Goal: Information Seeking & Learning: Learn about a topic

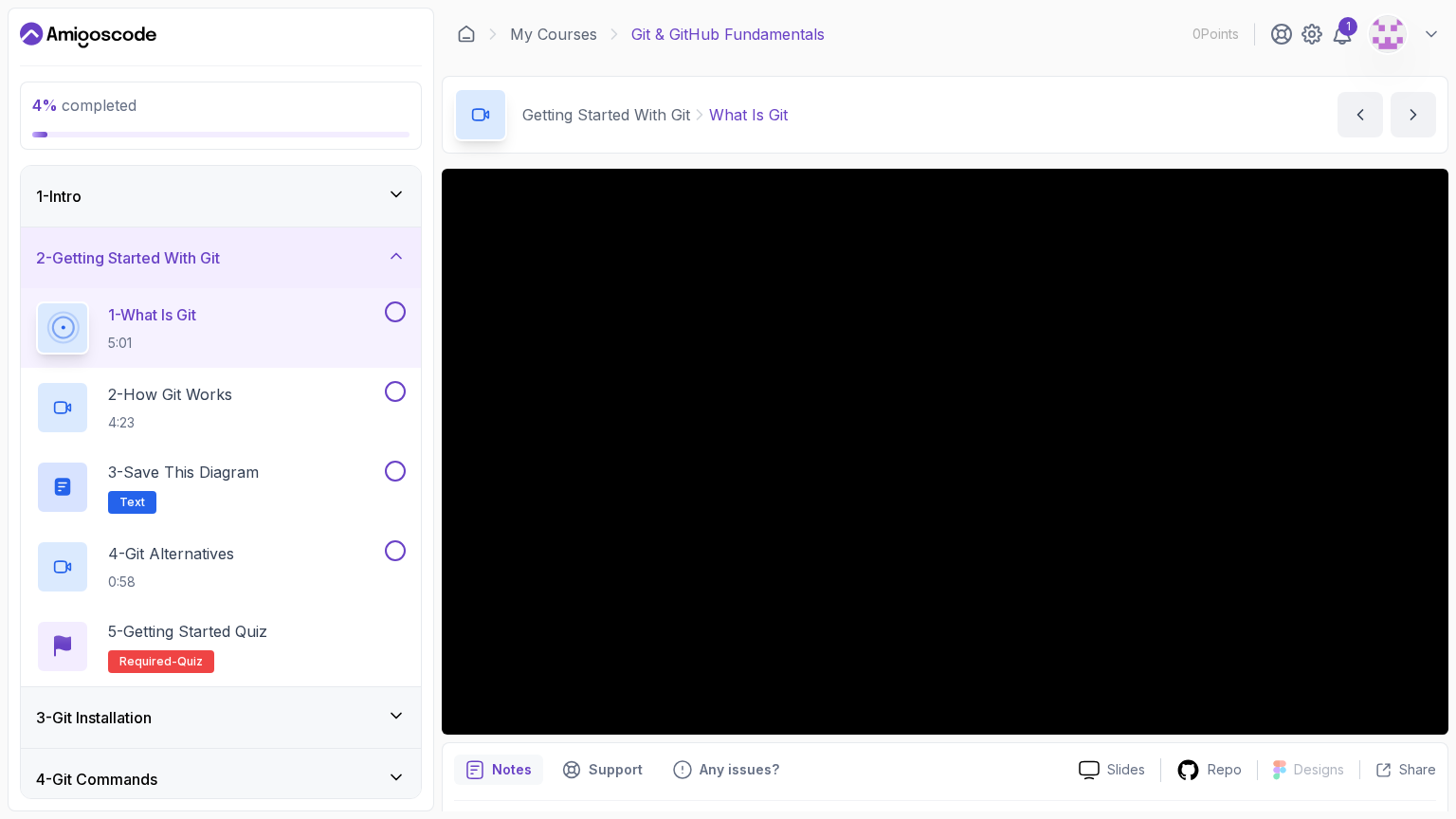
scroll to position [101, 0]
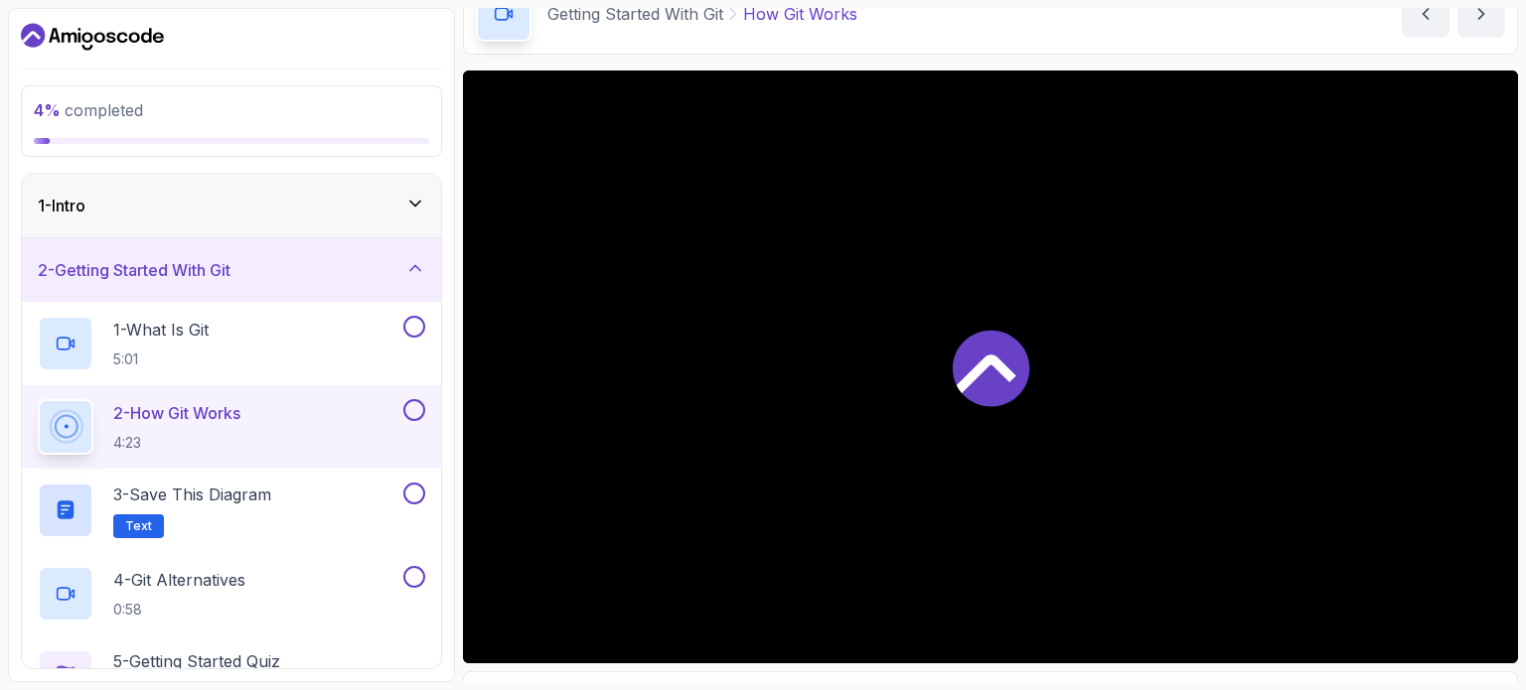
click at [1091, 439] on div at bounding box center [990, 367] width 1055 height 593
click at [143, 508] on h2 "3 - Save this diagram Text" at bounding box center [192, 511] width 158 height 56
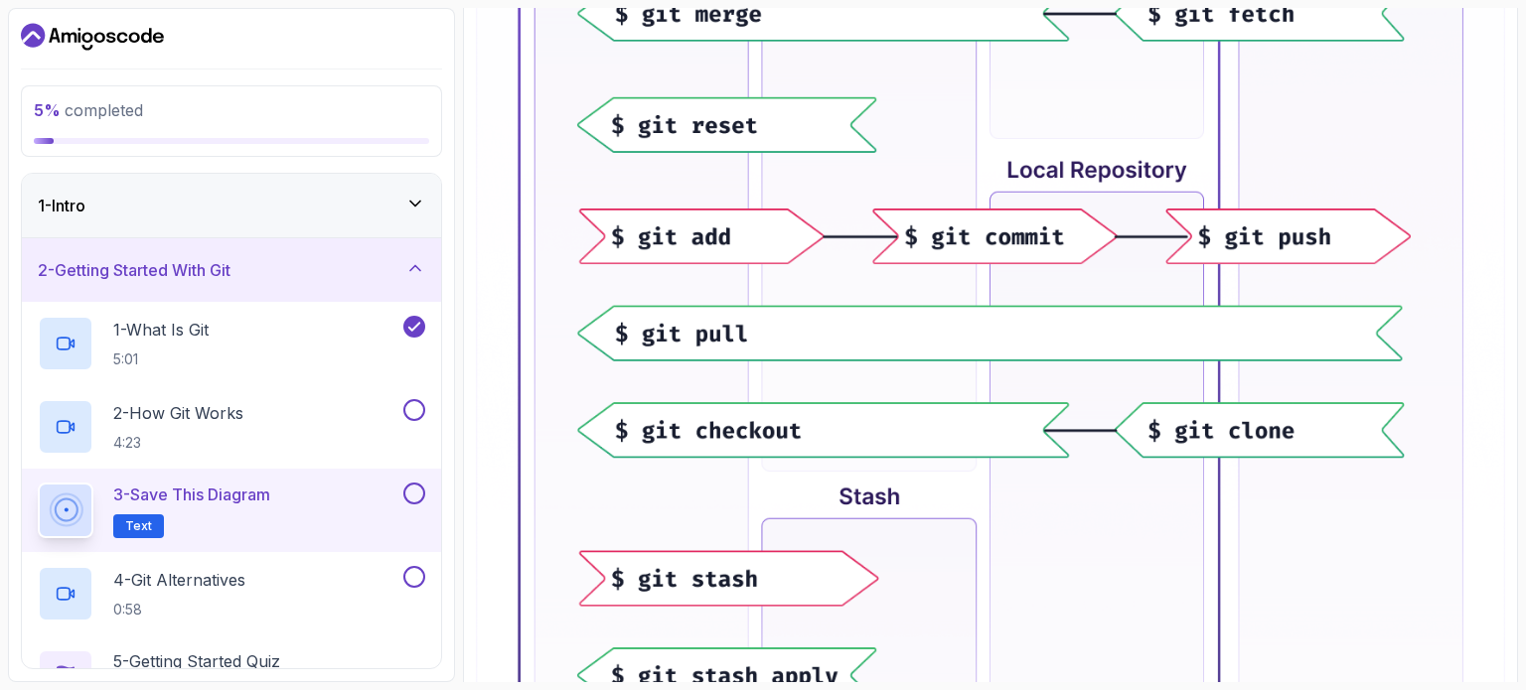
scroll to position [664, 0]
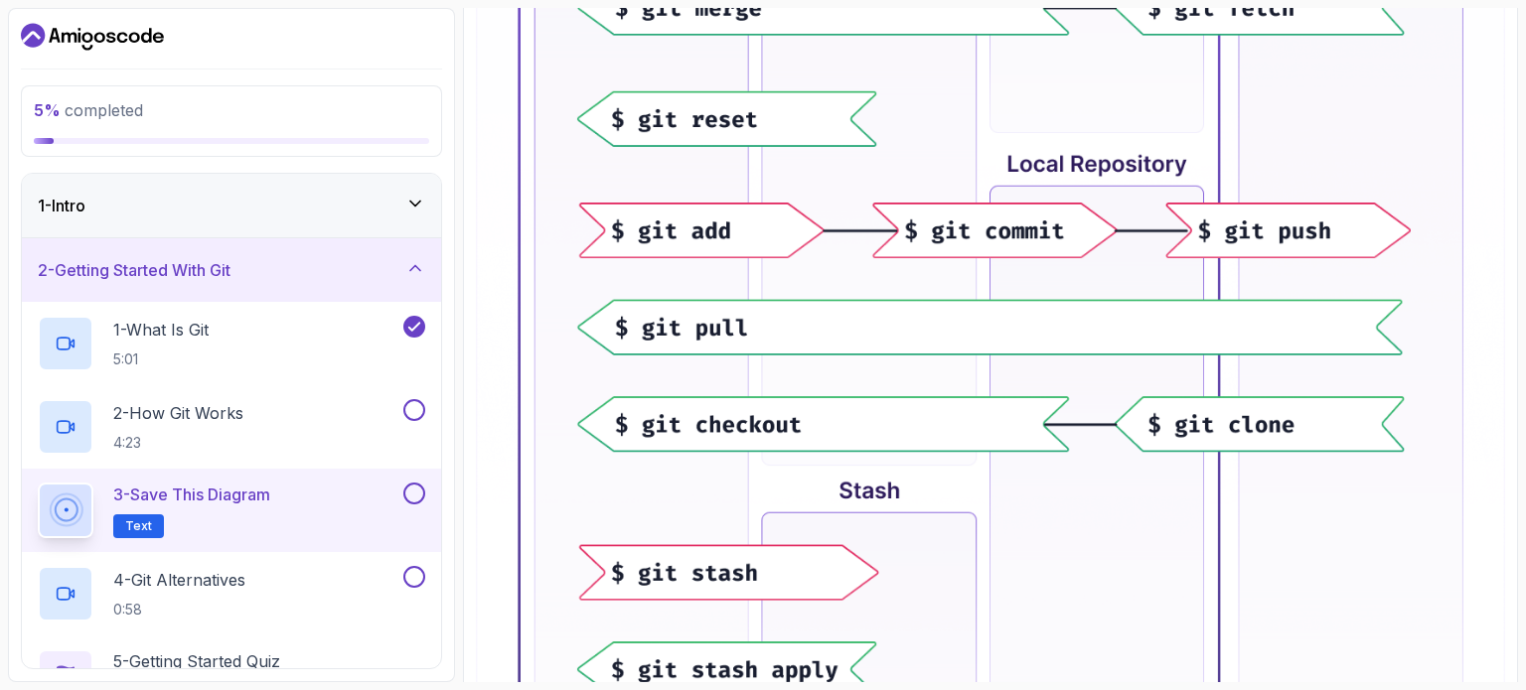
click at [833, 266] on img at bounding box center [990, 299] width 1029 height 1275
click at [148, 522] on span "Text" at bounding box center [138, 526] width 27 height 16
click at [74, 514] on icon at bounding box center [66, 511] width 24 height 24
click at [202, 494] on p "3 - Save this diagram" at bounding box center [191, 495] width 157 height 24
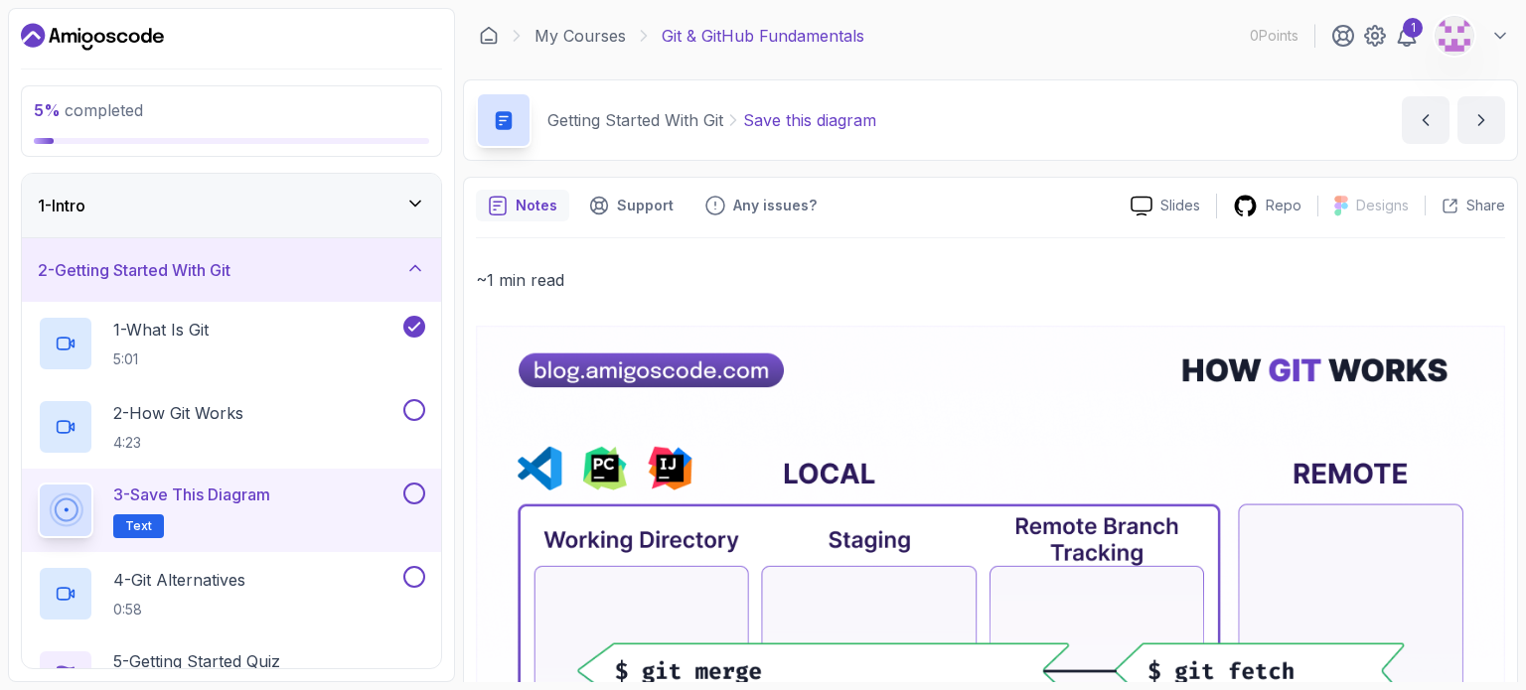
scroll to position [35, 0]
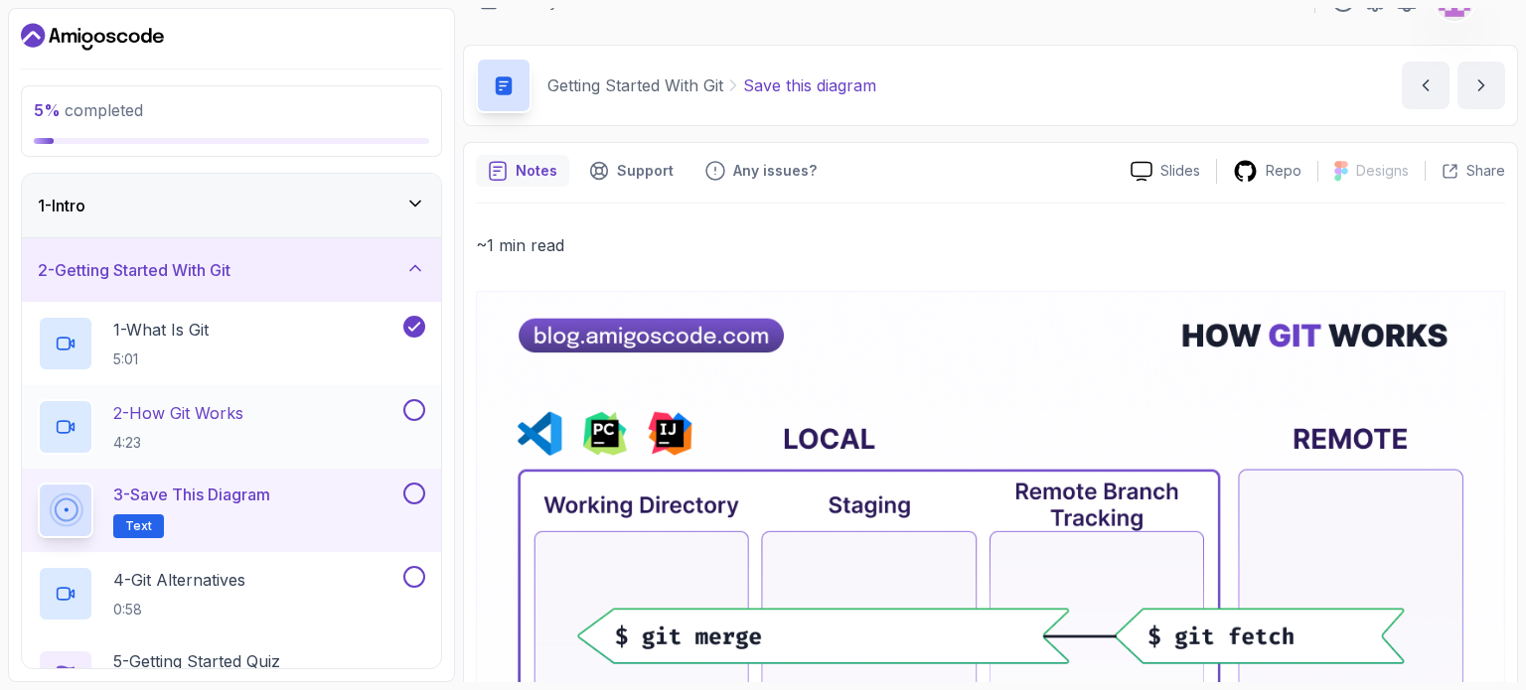
click at [222, 410] on p "2 - How Git Works" at bounding box center [178, 413] width 130 height 24
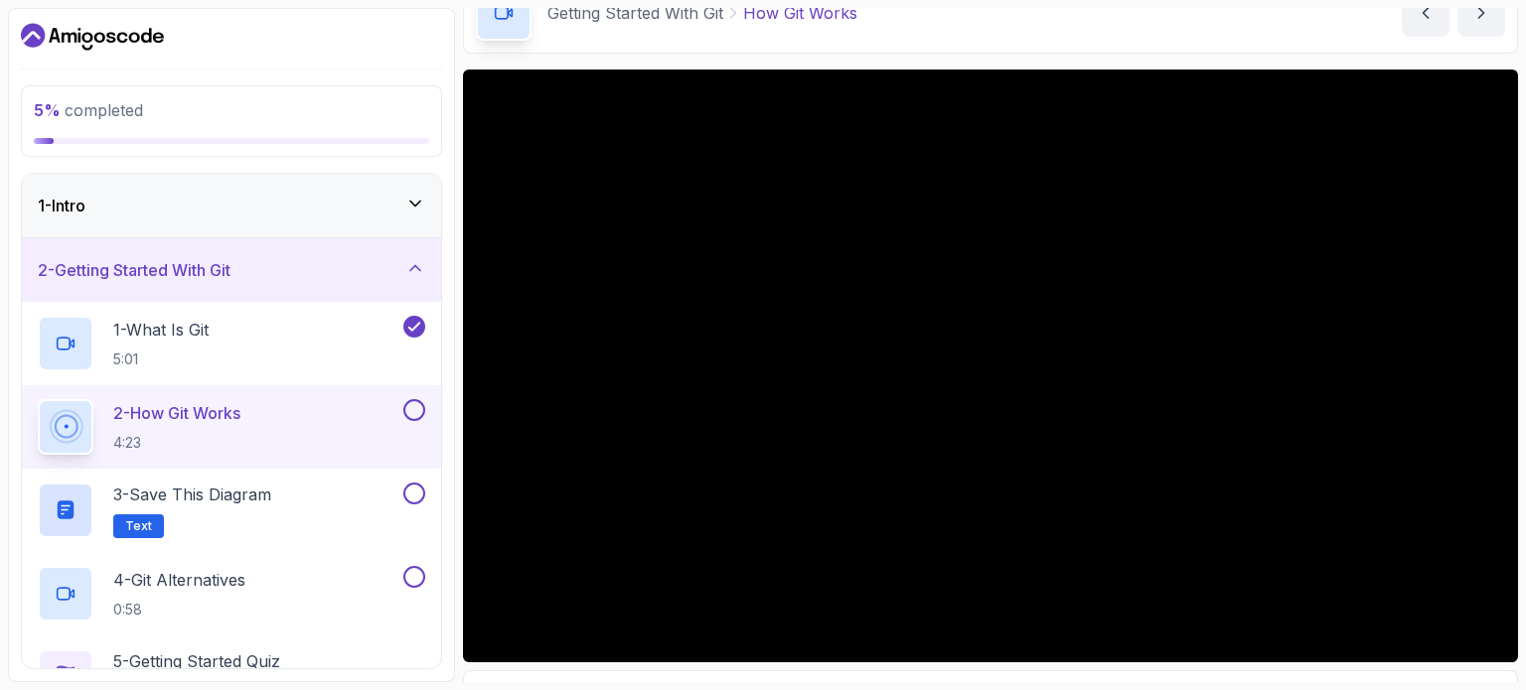
scroll to position [107, 0]
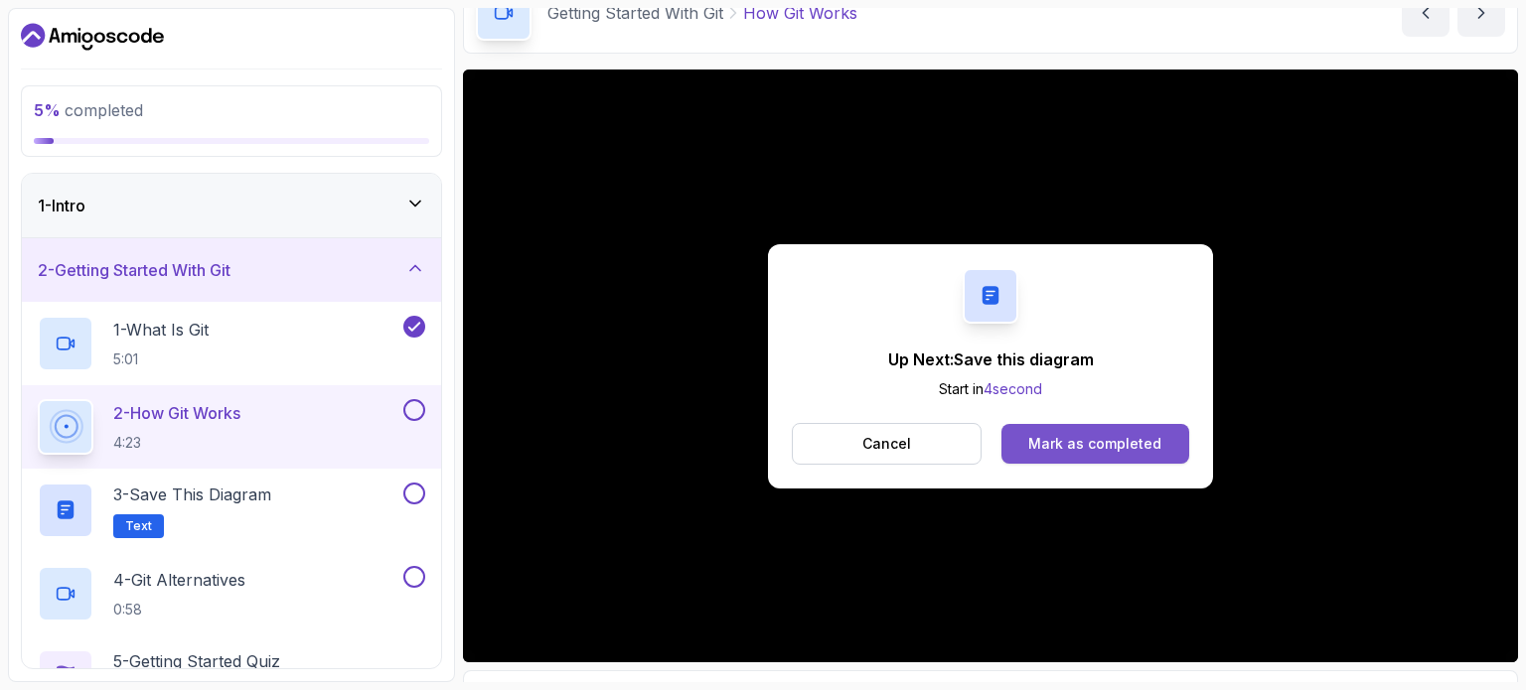
click at [1105, 440] on div "Mark as completed" at bounding box center [1094, 444] width 133 height 20
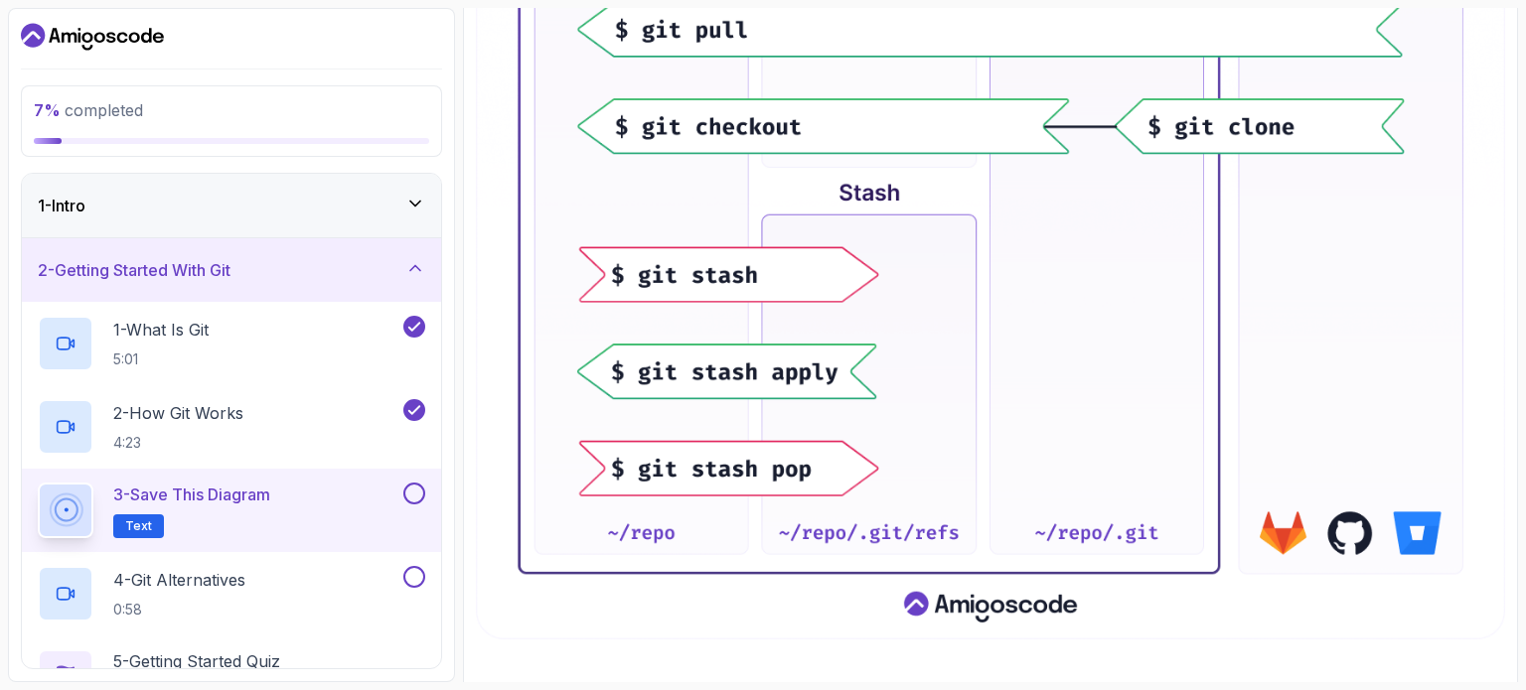
scroll to position [990, 0]
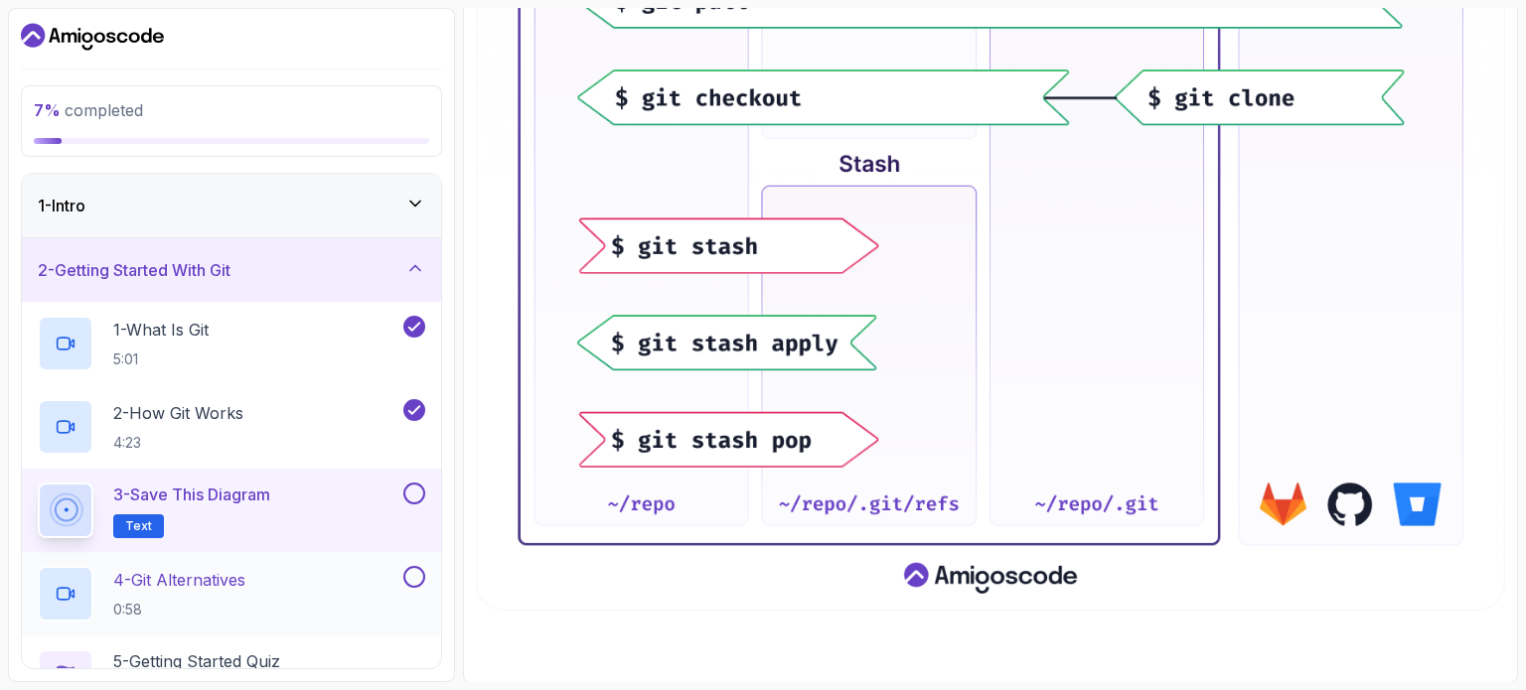
click at [266, 604] on div "4 - Git Alternatives 0:58" at bounding box center [219, 594] width 362 height 56
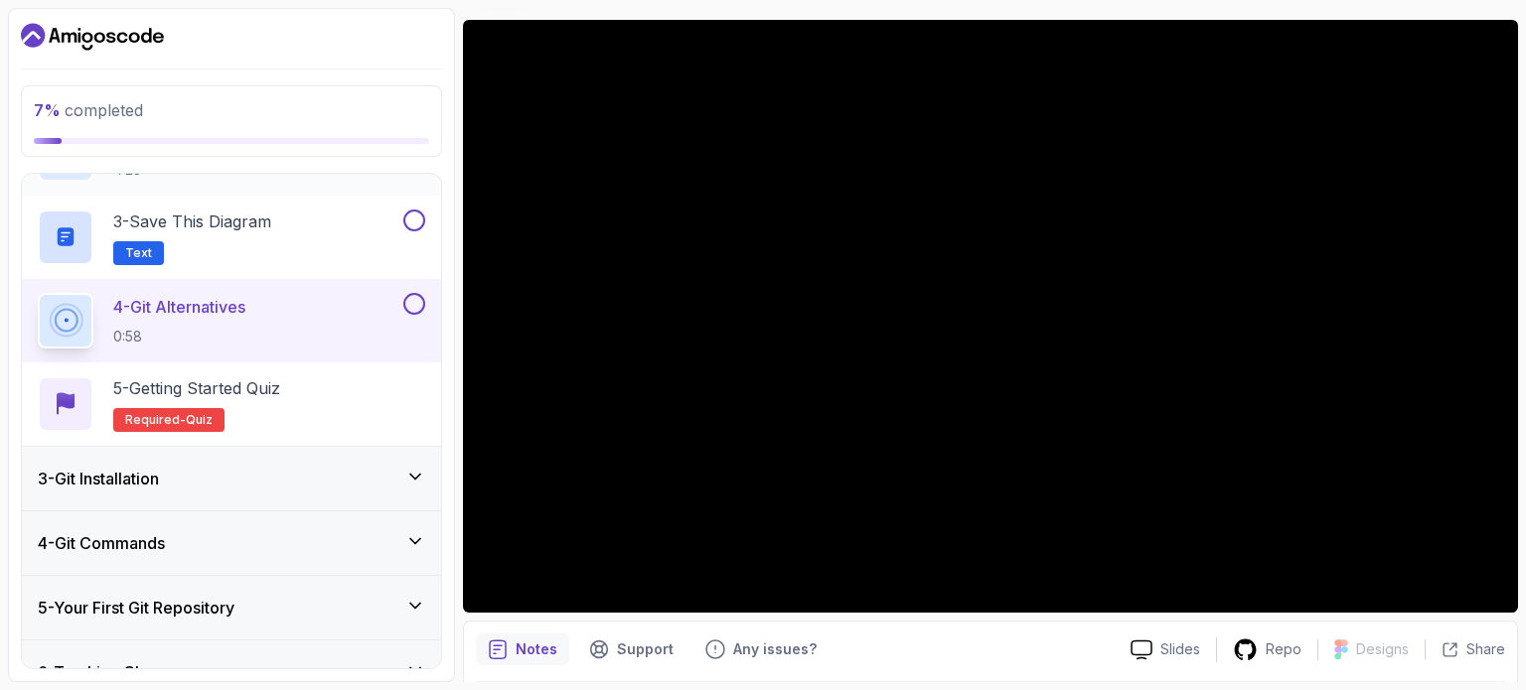
scroll to position [274, 0]
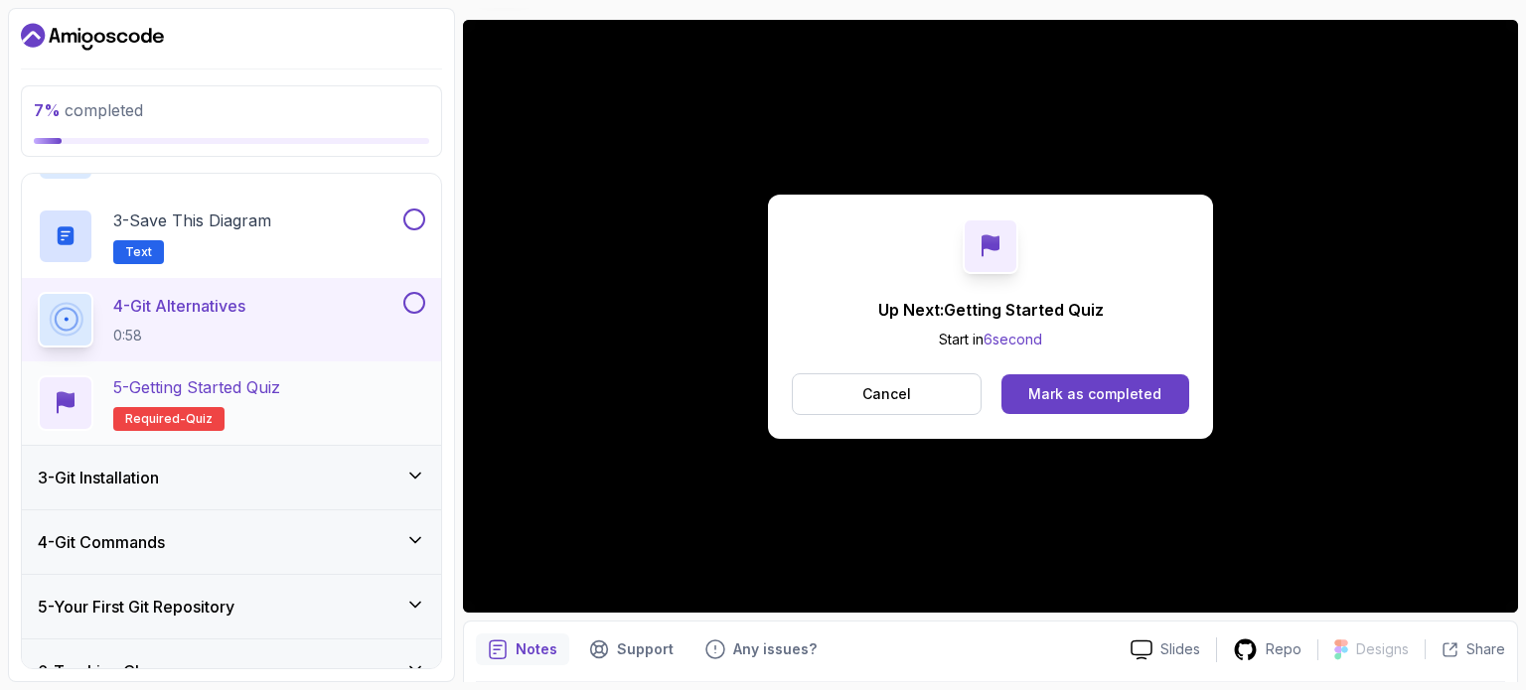
click at [238, 398] on h2 "5 - Getting Started Quiz Required- quiz" at bounding box center [196, 403] width 167 height 56
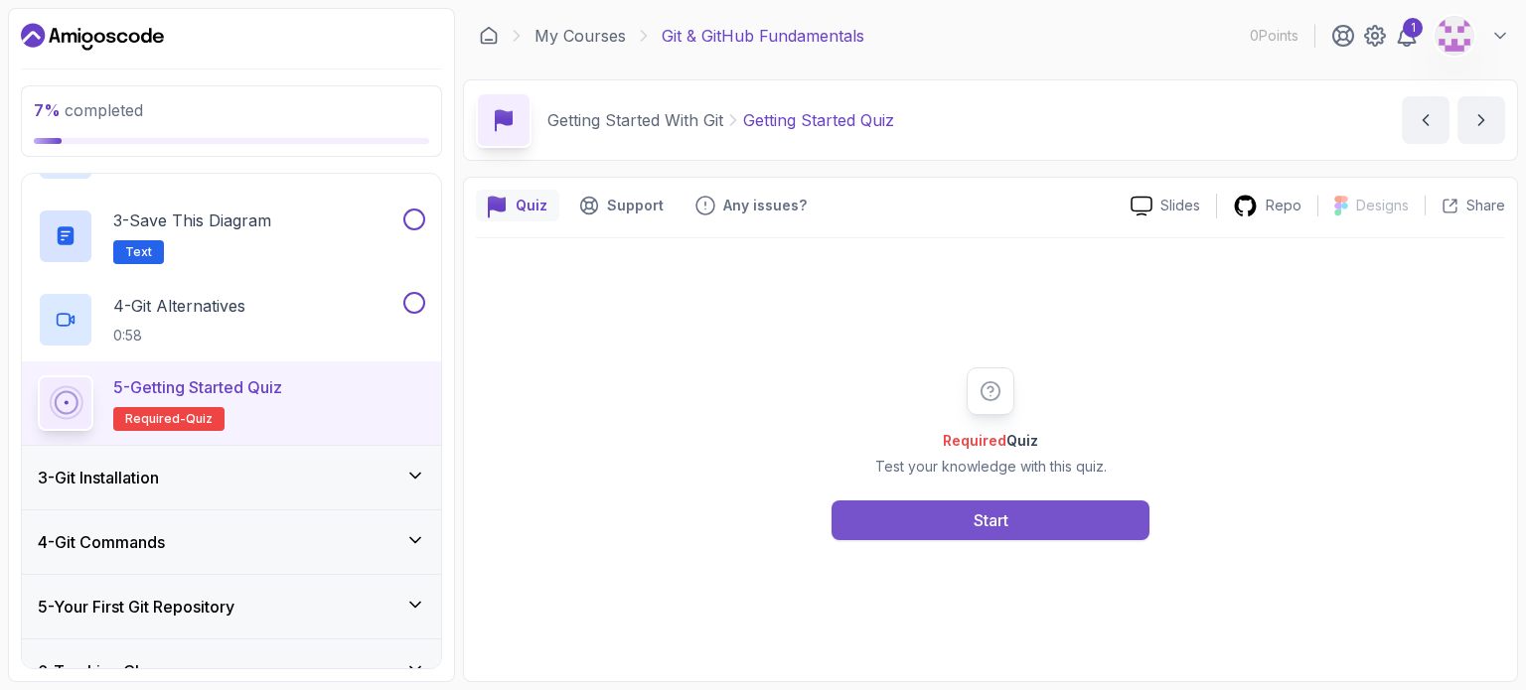
click at [973, 520] on div "Start" at bounding box center [990, 521] width 35 height 24
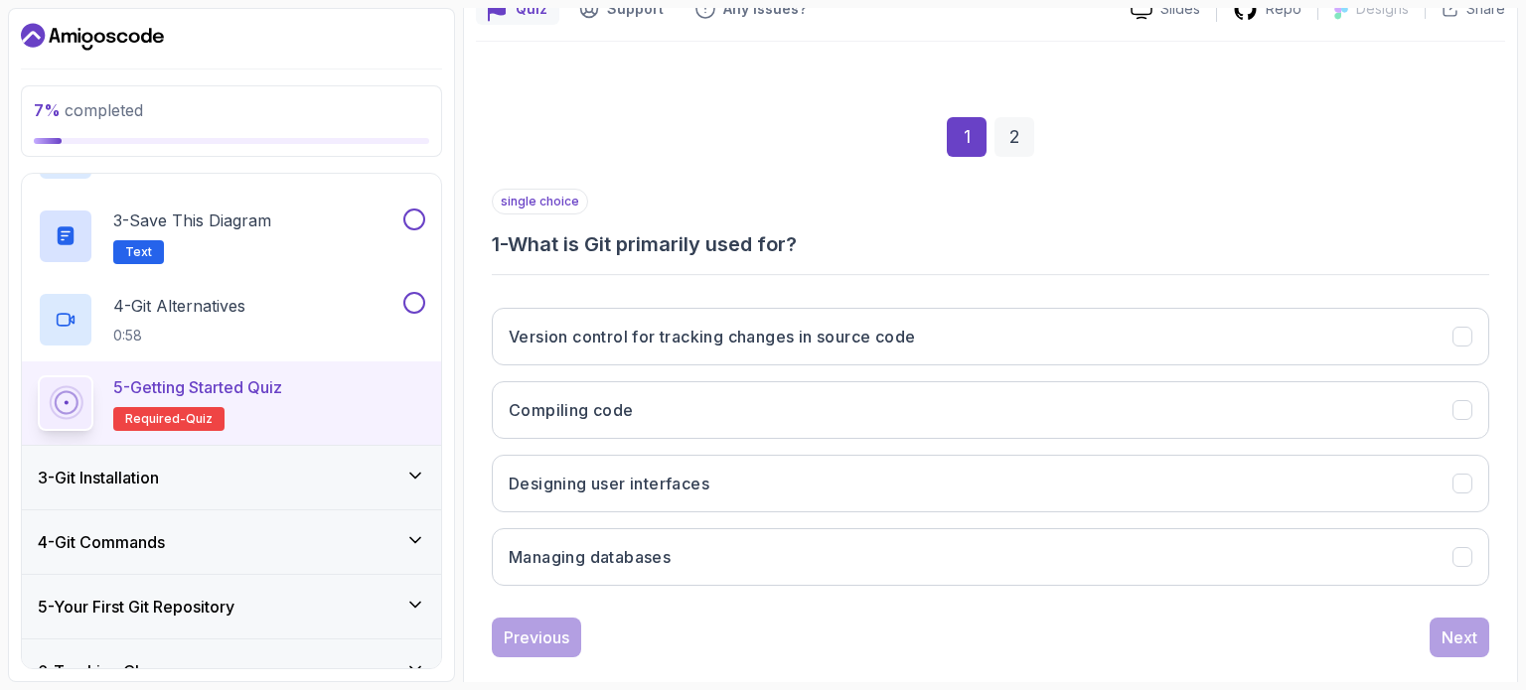
scroll to position [225, 0]
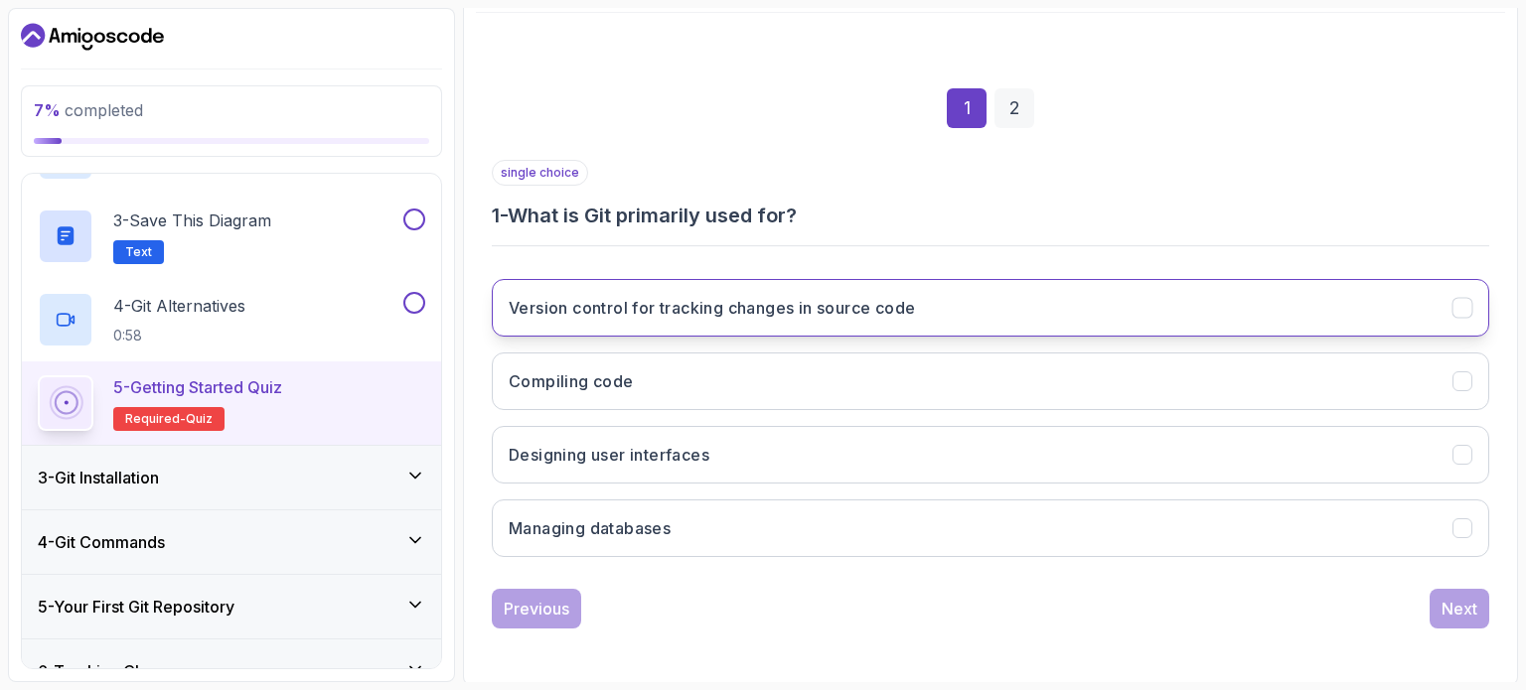
click at [727, 302] on h3 "Version control for tracking changes in source code" at bounding box center [712, 308] width 406 height 24
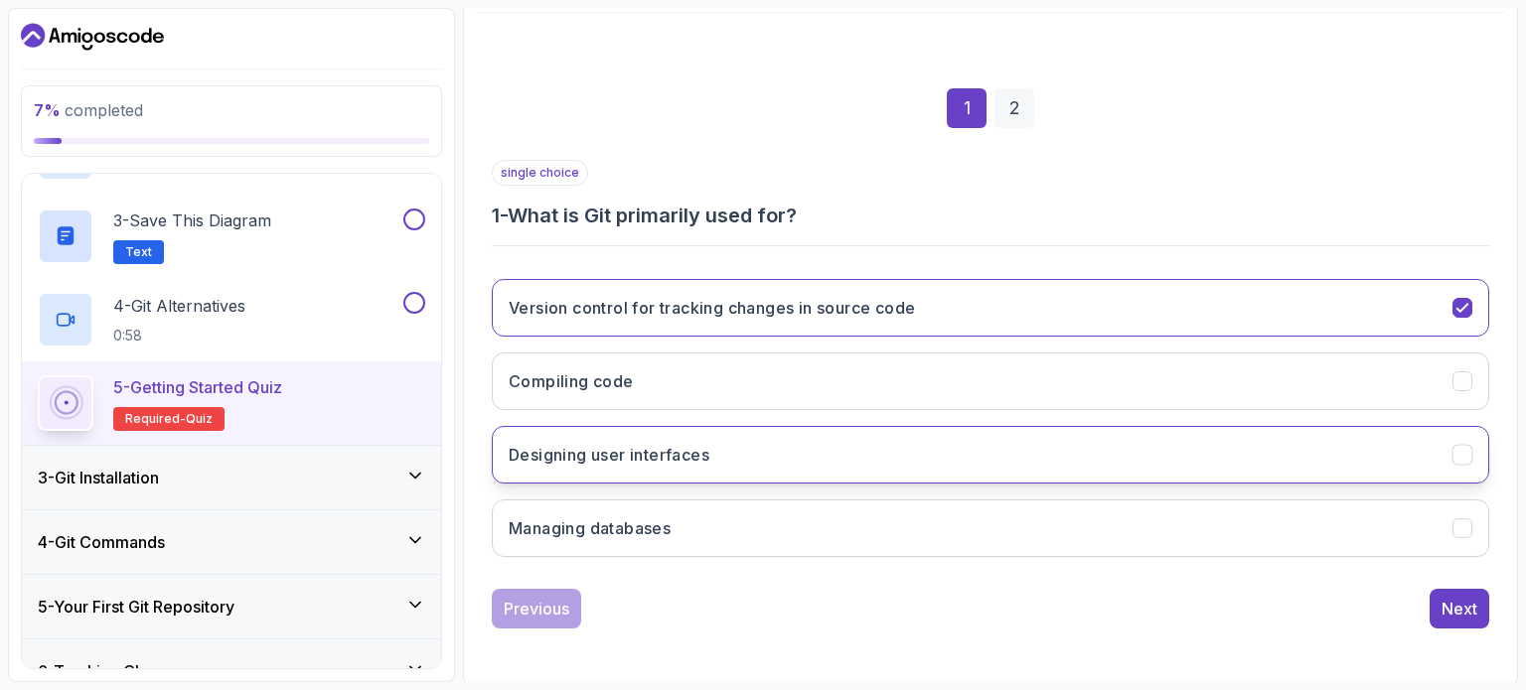
click at [1455, 451] on icon "Designing user interfaces" at bounding box center [1462, 455] width 19 height 19
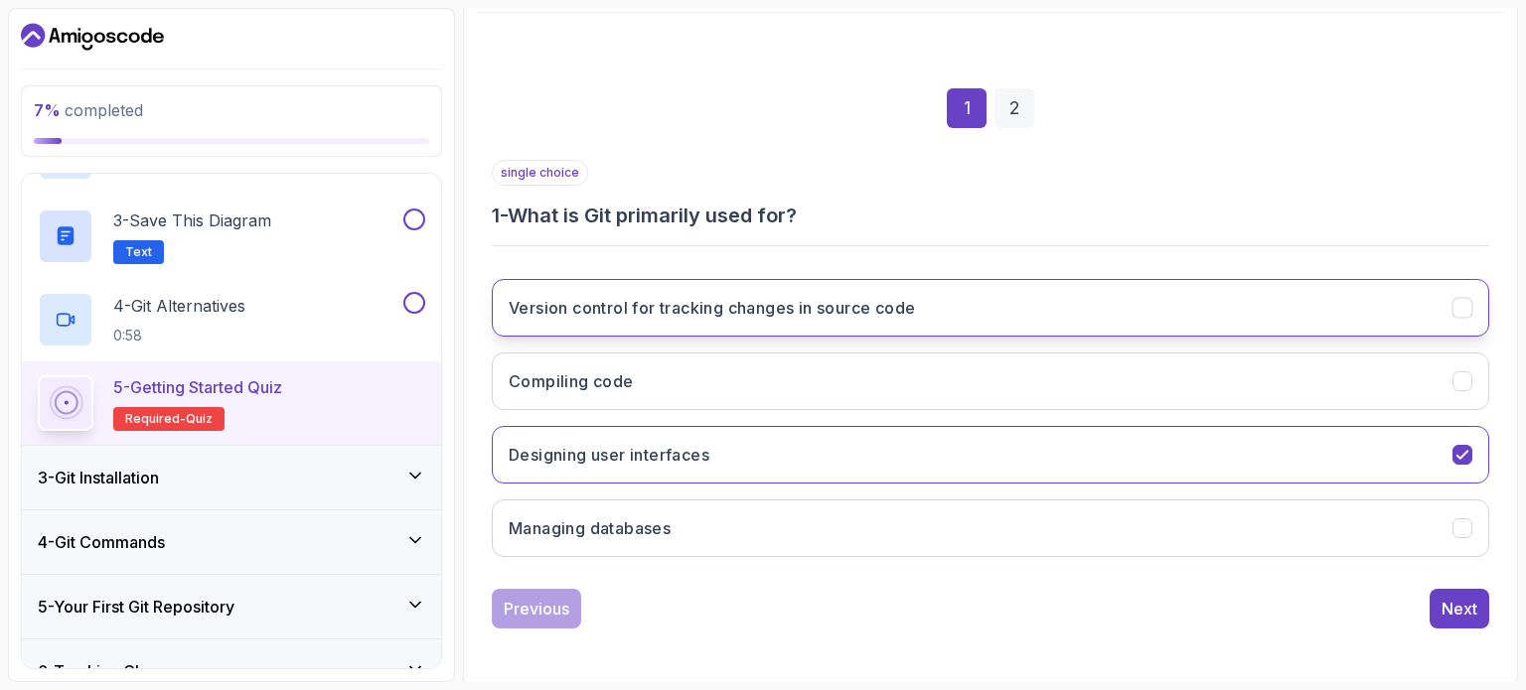
click at [1459, 318] on button "Version control for tracking changes in source code" at bounding box center [990, 308] width 997 height 58
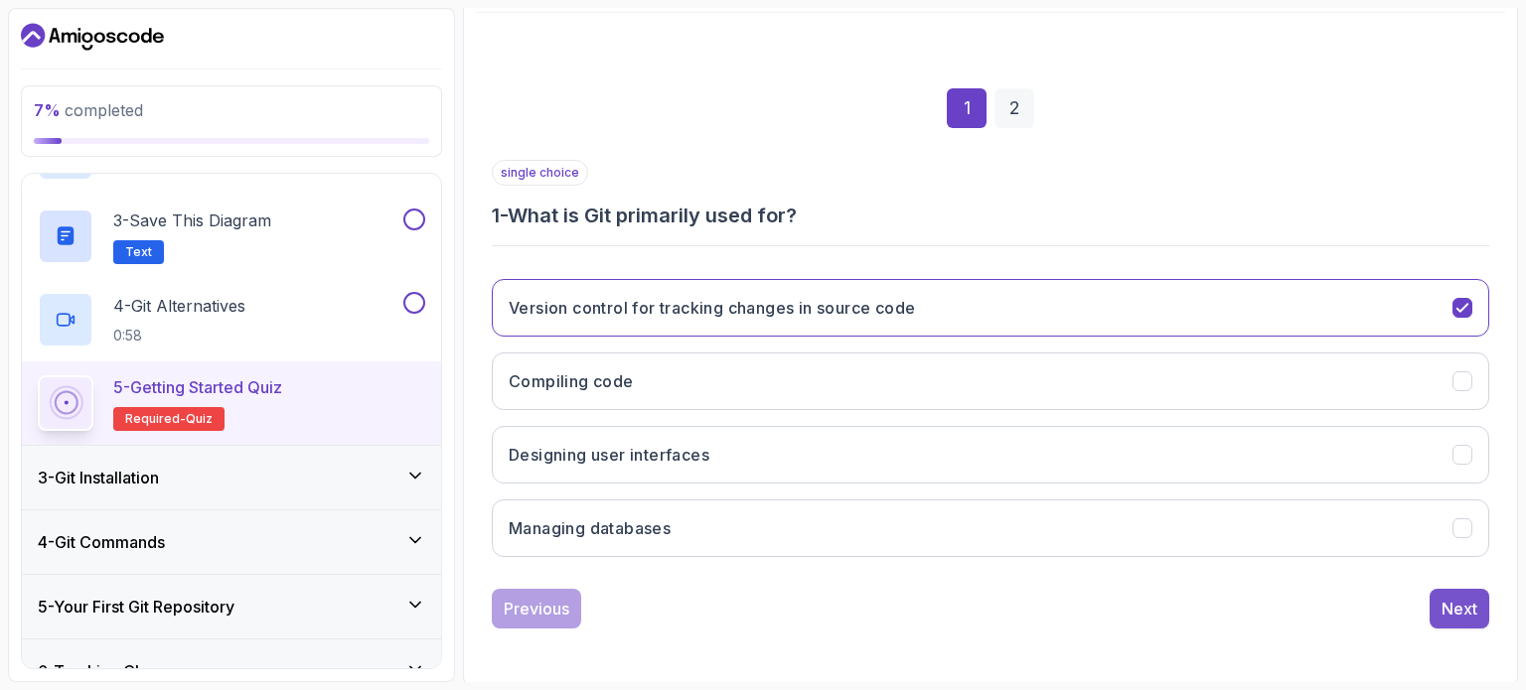
click at [1467, 605] on div "Next" at bounding box center [1459, 609] width 36 height 24
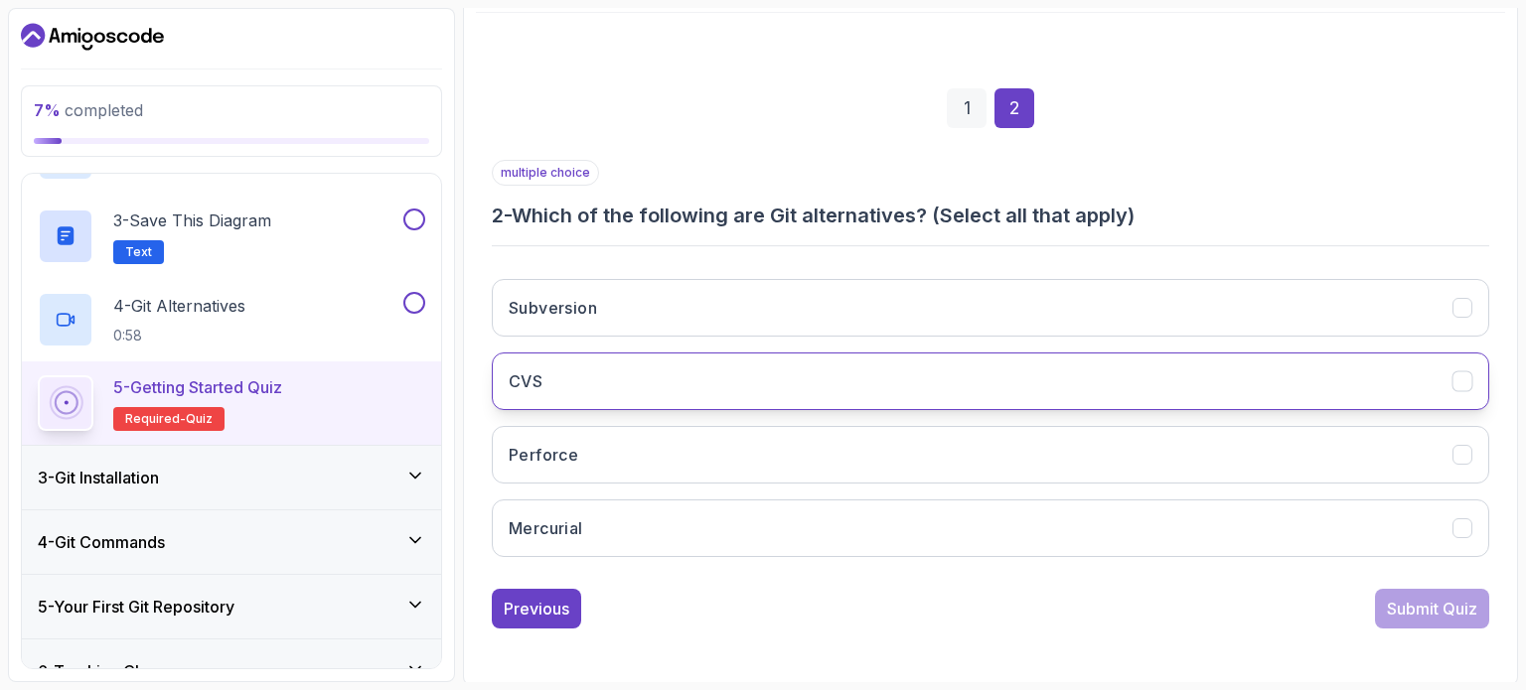
click at [1460, 373] on icon "CVS" at bounding box center [1462, 381] width 19 height 19
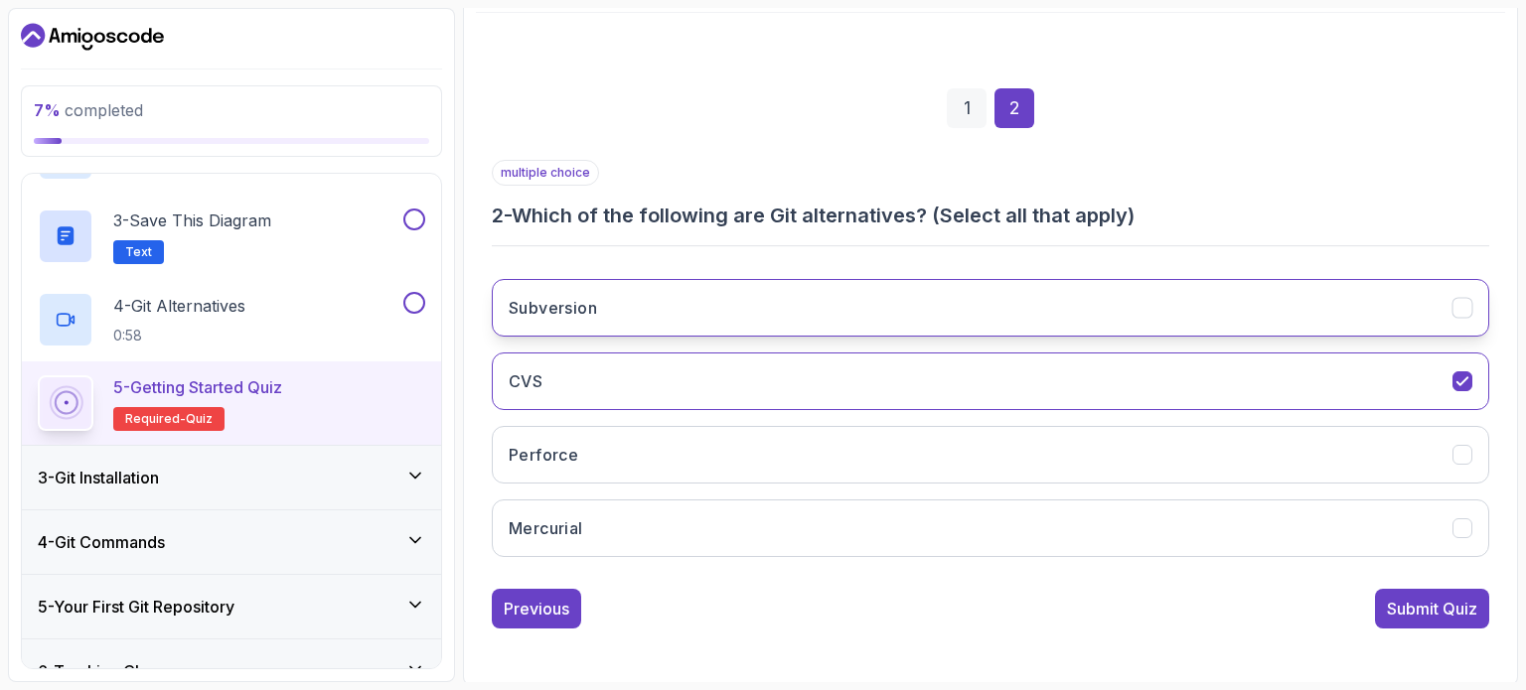
click at [1464, 300] on icon "Subversion" at bounding box center [1462, 308] width 19 height 19
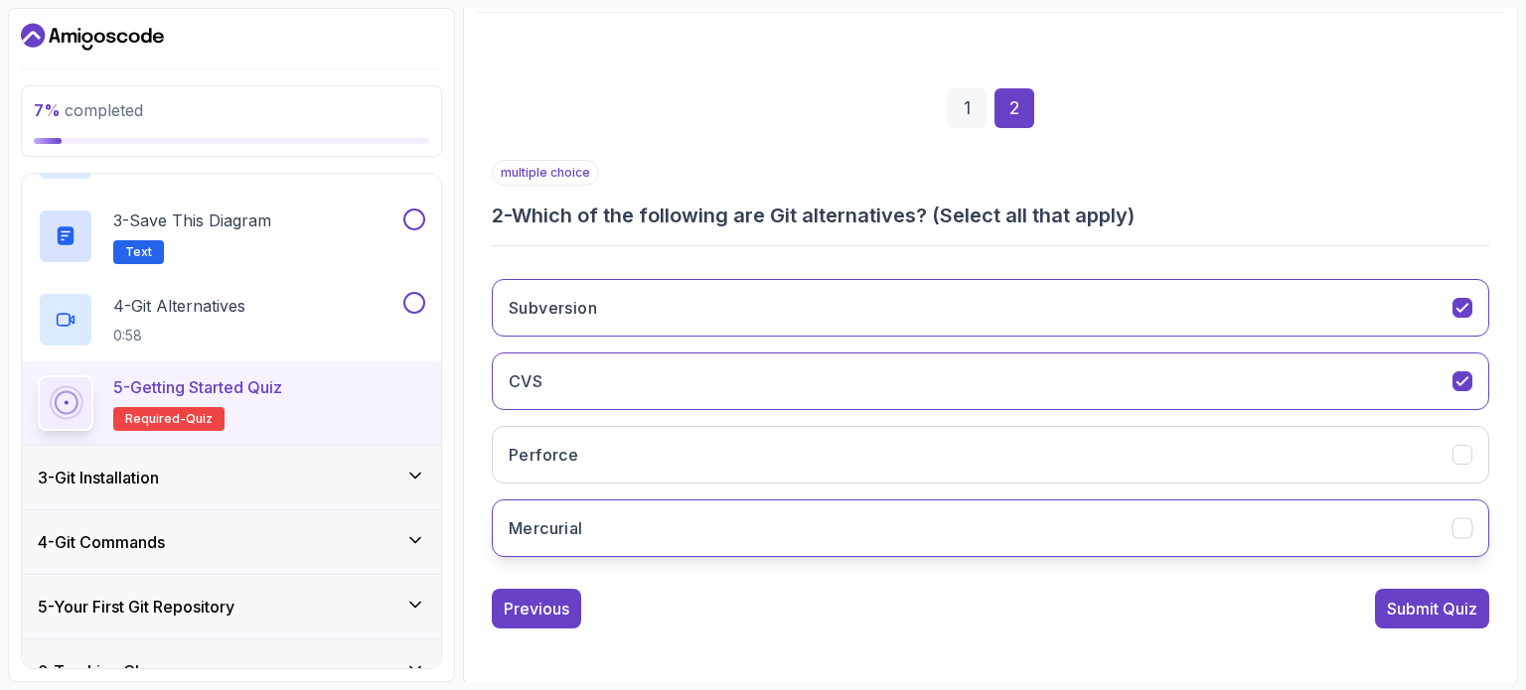
drag, startPoint x: 1466, startPoint y: 449, endPoint x: 1462, endPoint y: 518, distance: 69.6
click at [1462, 518] on div "Subversion CVS Perforce Mercurial" at bounding box center [990, 418] width 997 height 310
click at [1462, 519] on icon "Mercurial" at bounding box center [1462, 528] width 19 height 19
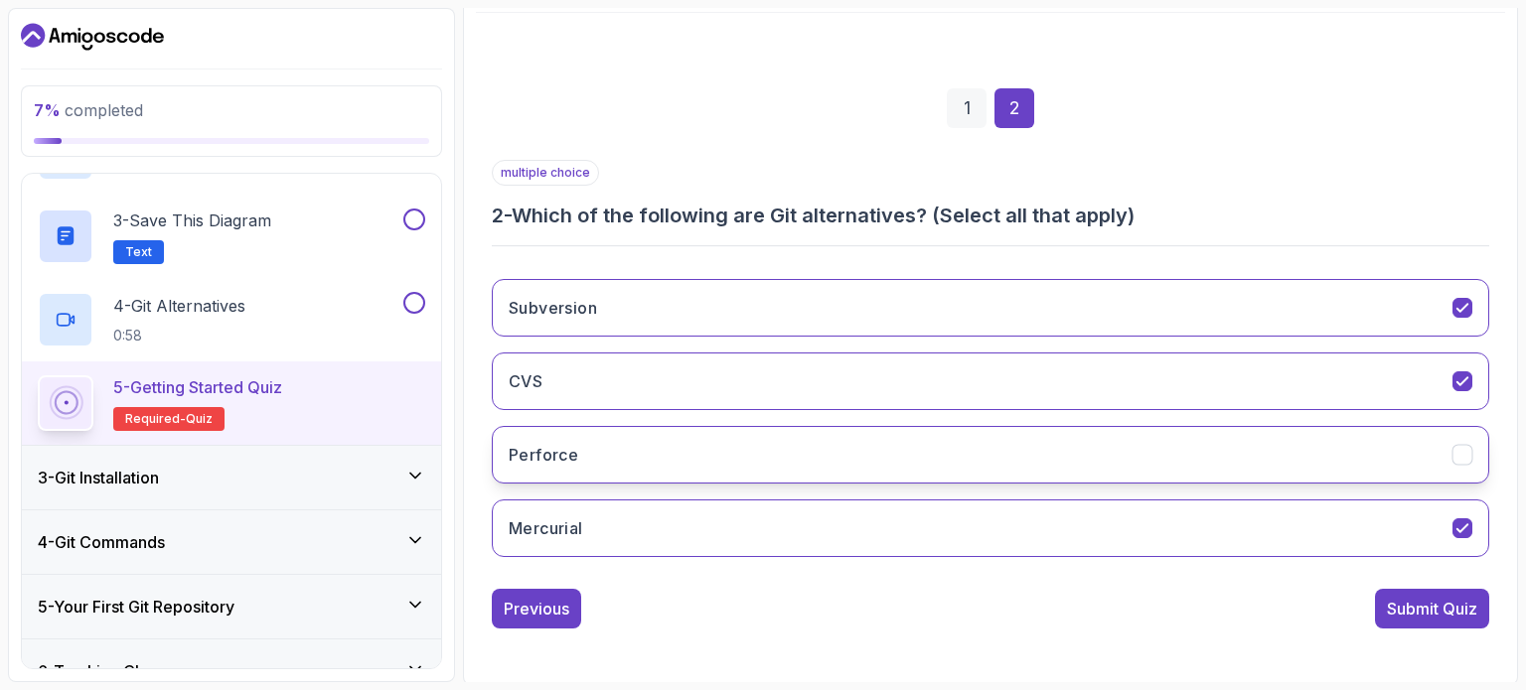
click at [1458, 446] on icon "Perforce" at bounding box center [1462, 455] width 19 height 19
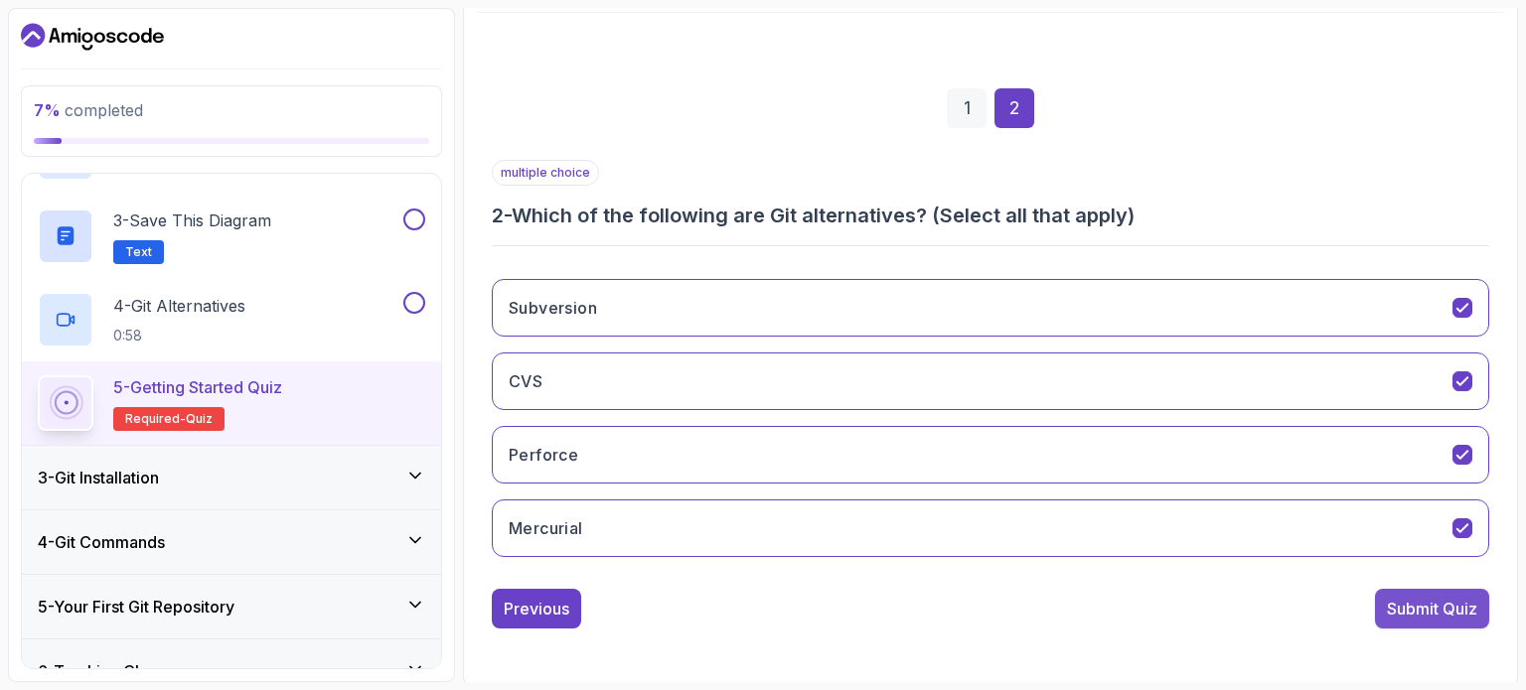
click at [1455, 603] on div "Submit Quiz" at bounding box center [1432, 609] width 90 height 24
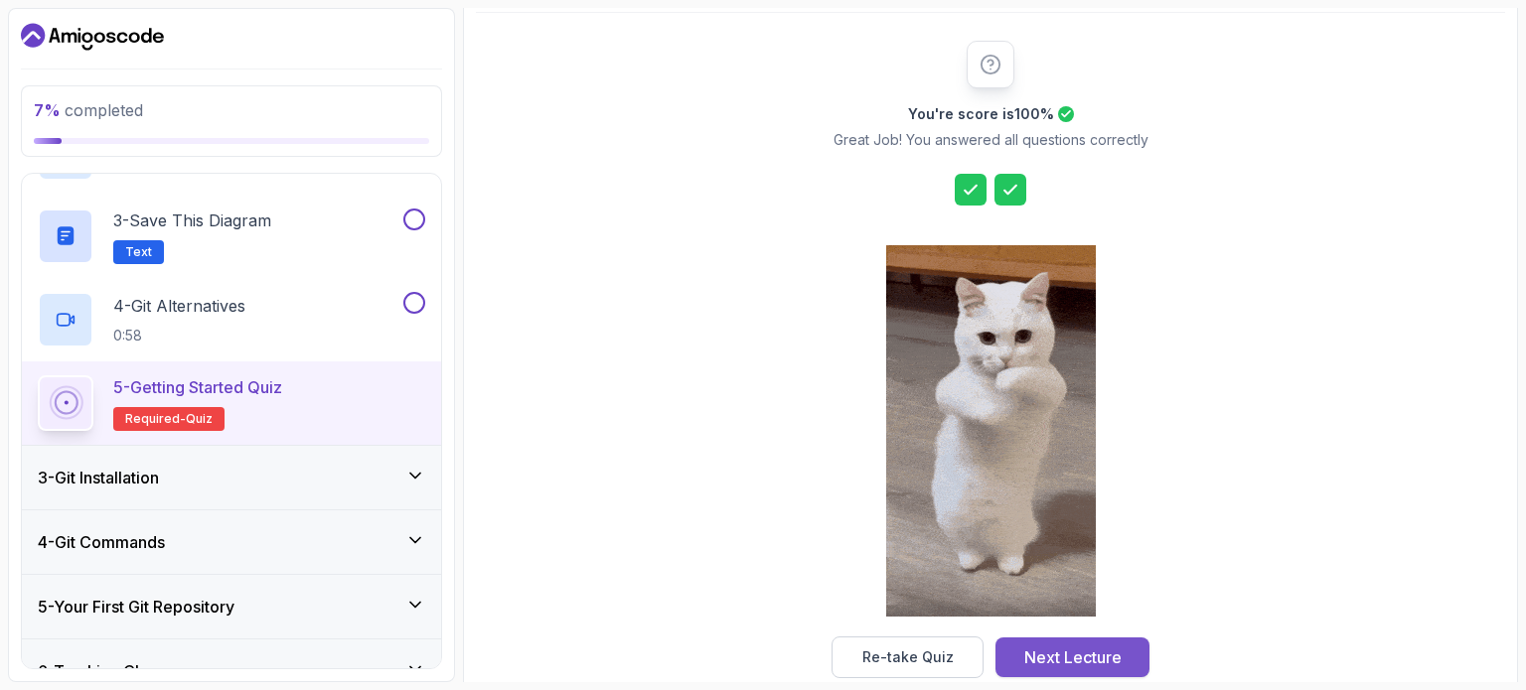
click at [1114, 651] on div "Next Lecture" at bounding box center [1072, 658] width 97 height 24
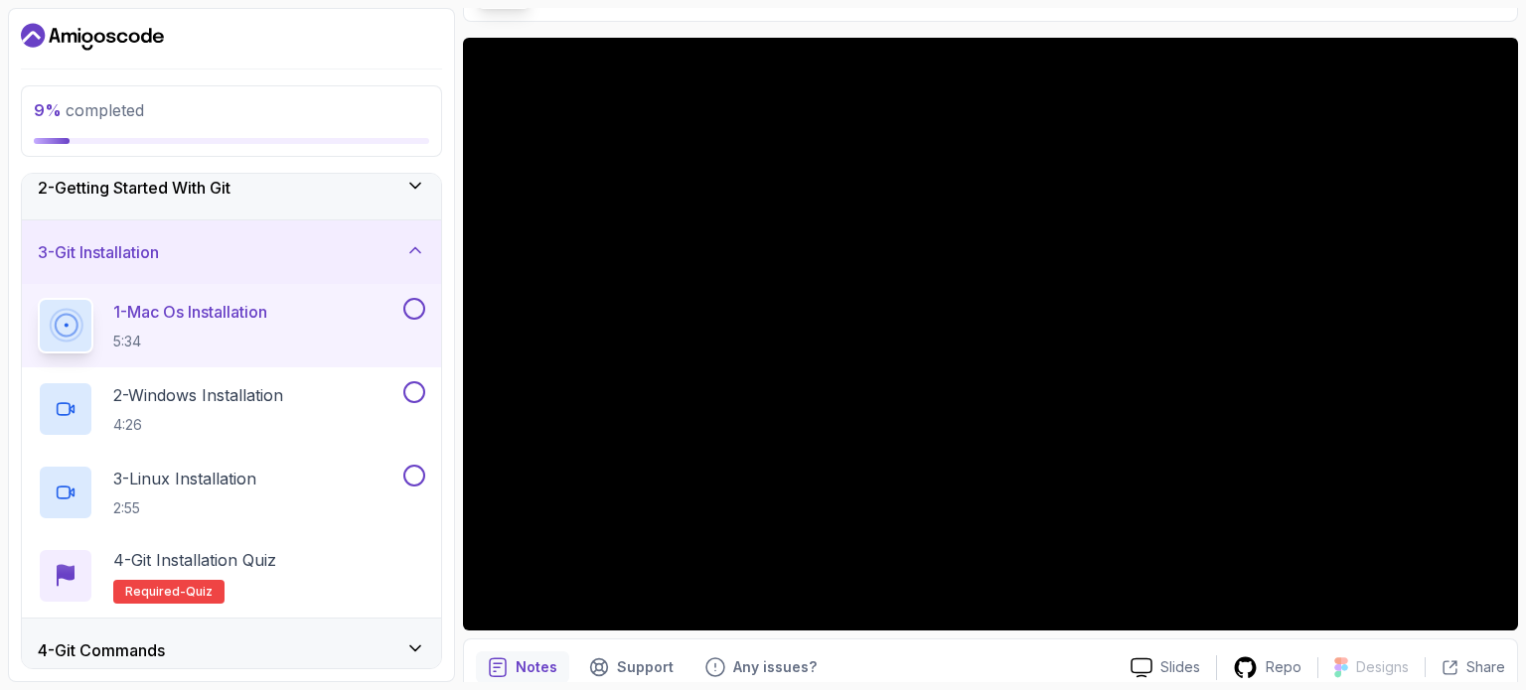
scroll to position [139, 0]
click at [294, 396] on div "2 - Windows Installation 4:26" at bounding box center [219, 409] width 362 height 56
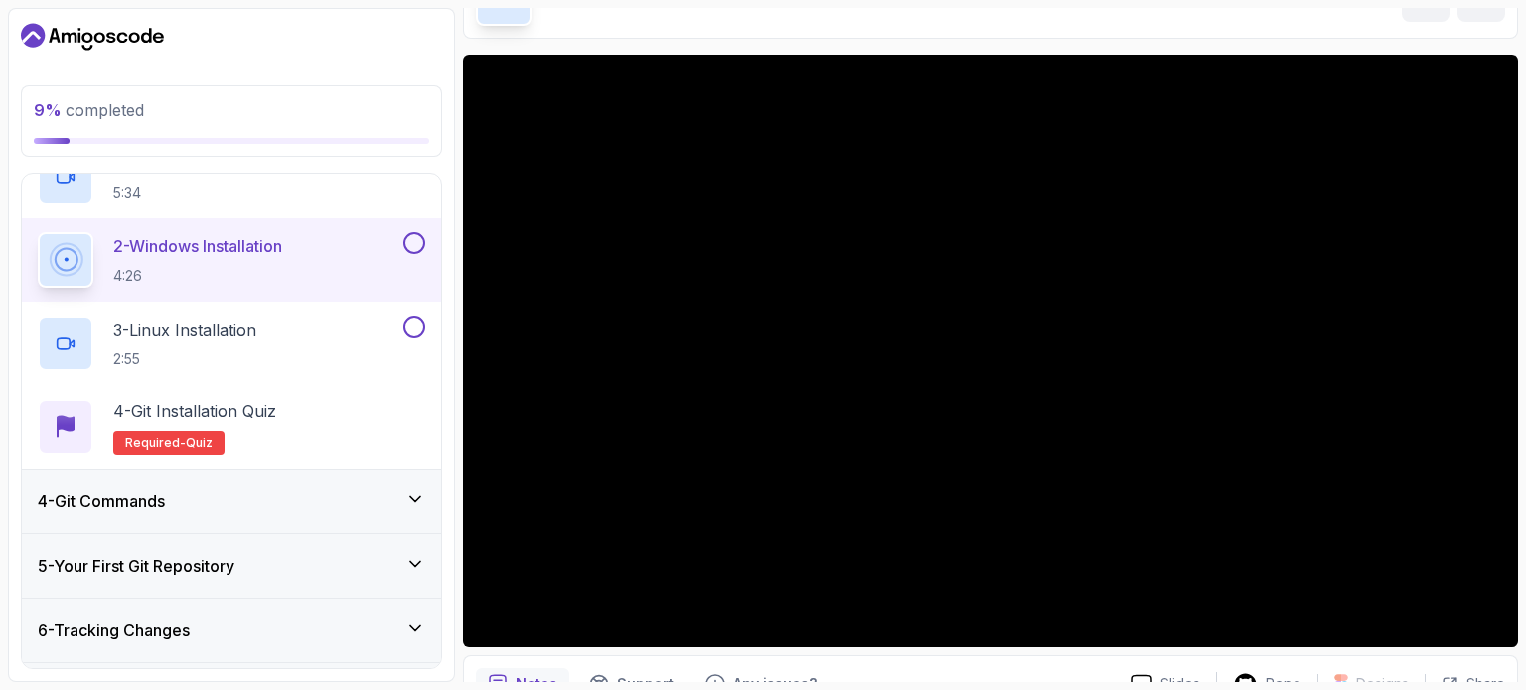
scroll to position [232, 0]
click at [186, 408] on p "4 - Git Installation Quiz" at bounding box center [194, 410] width 163 height 24
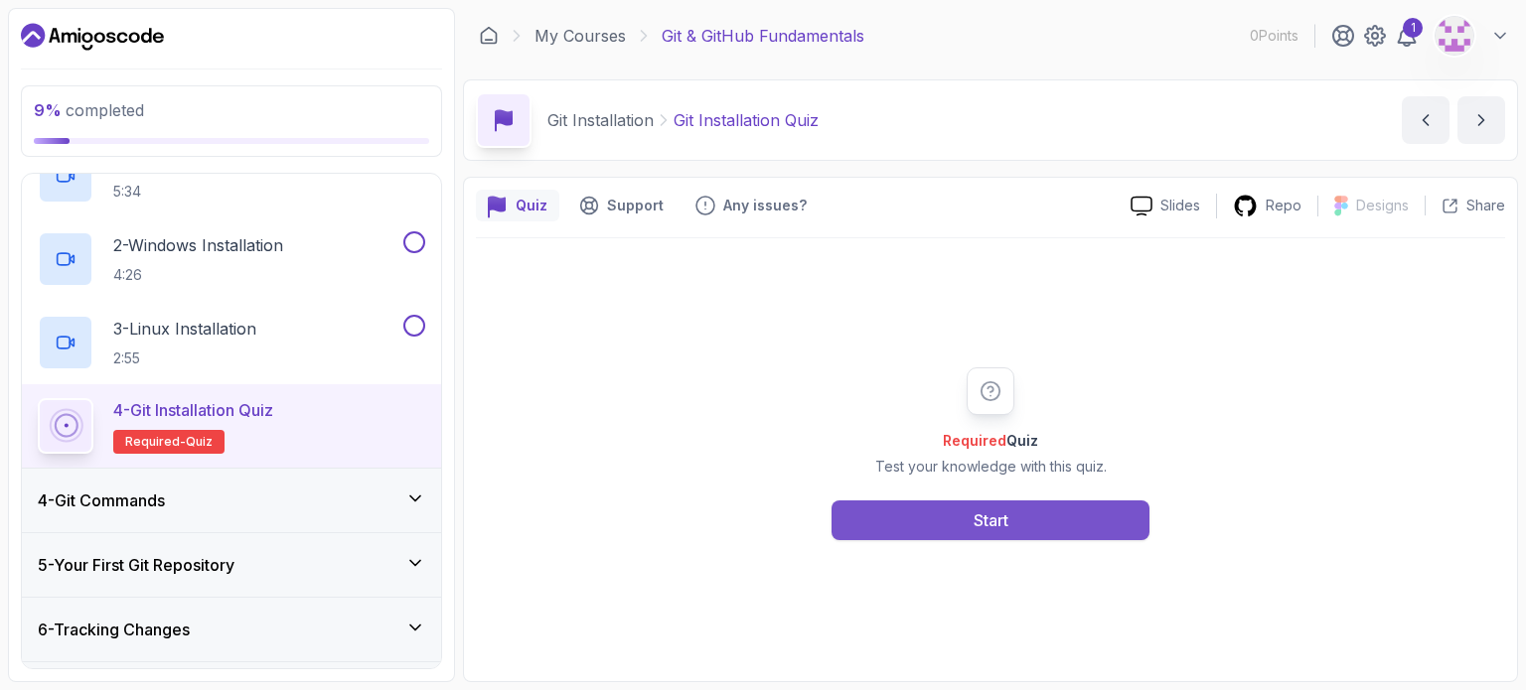
click at [994, 529] on div "Start" at bounding box center [990, 521] width 35 height 24
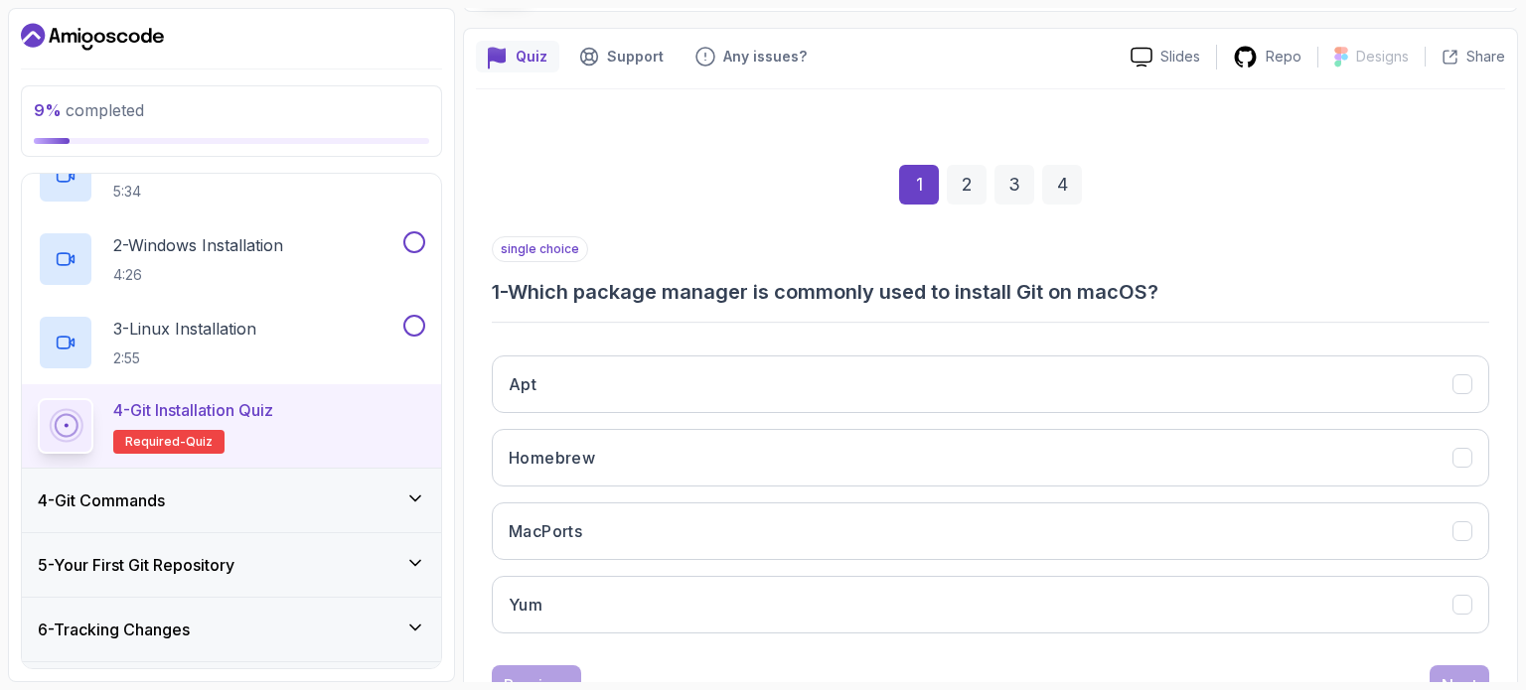
scroll to position [225, 0]
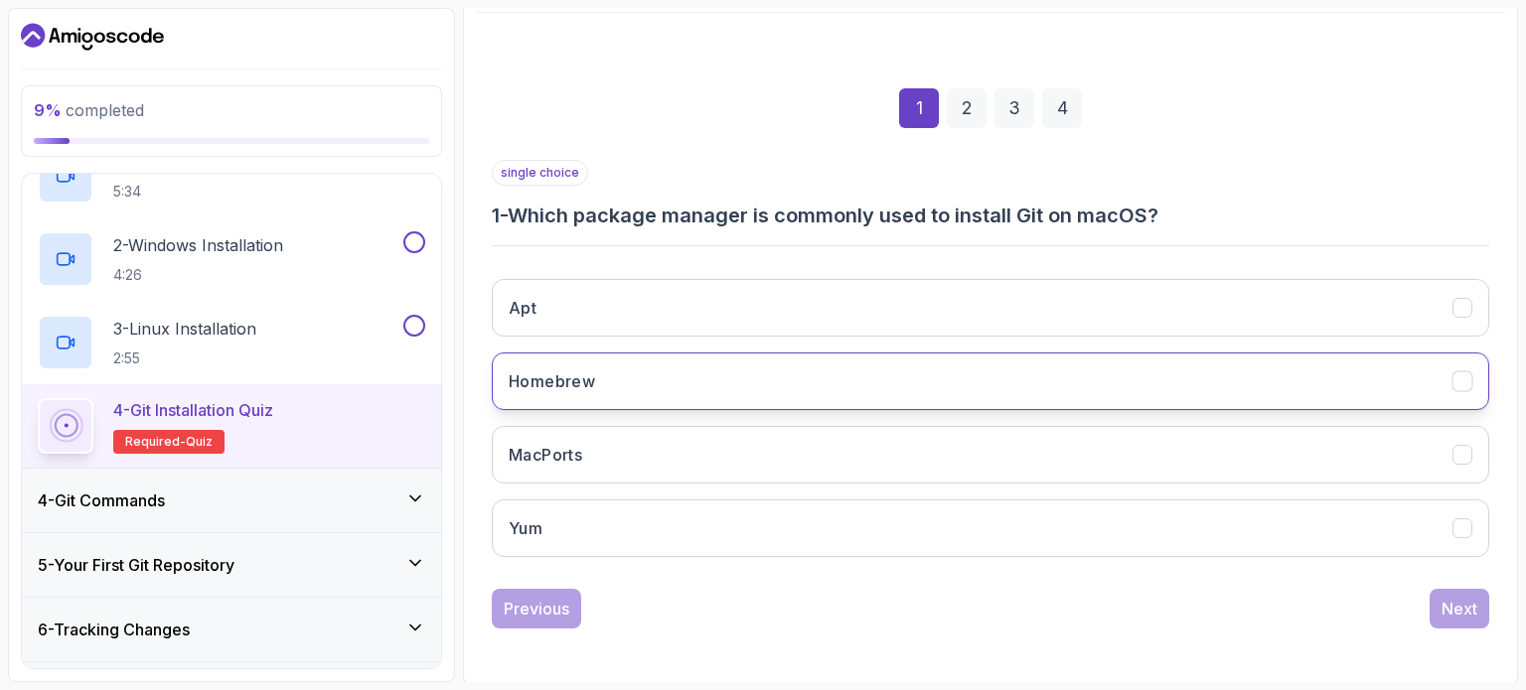
click at [655, 390] on button "Homebrew" at bounding box center [990, 382] width 997 height 58
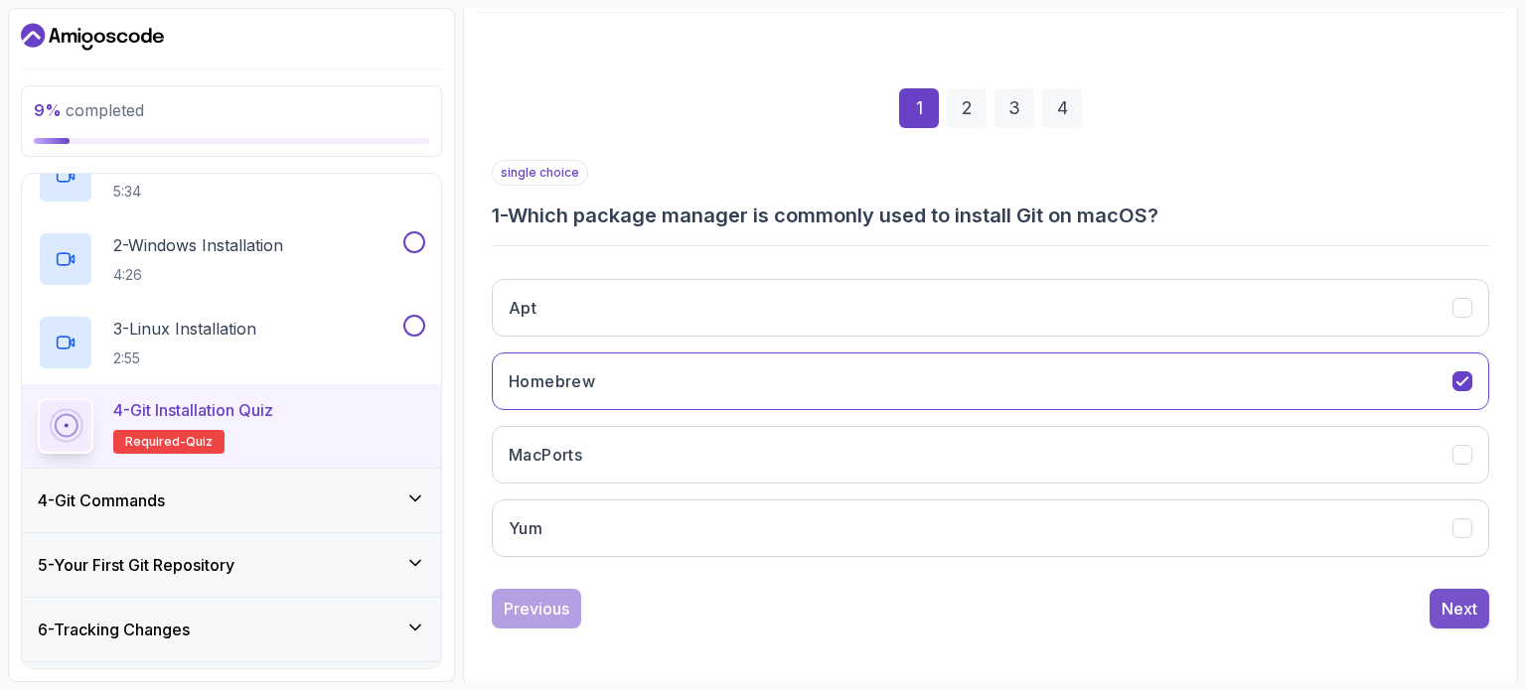
click at [1454, 599] on div "Next" at bounding box center [1459, 609] width 36 height 24
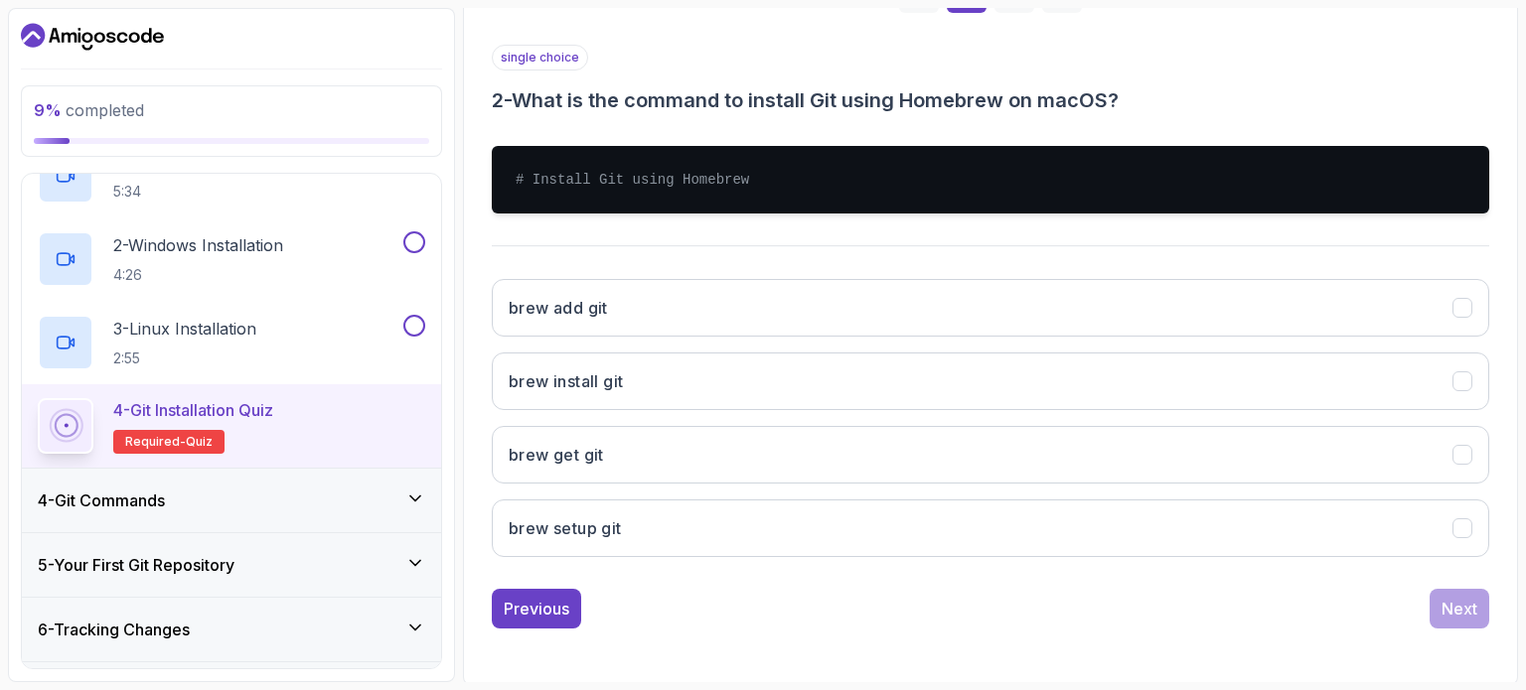
scroll to position [340, 0]
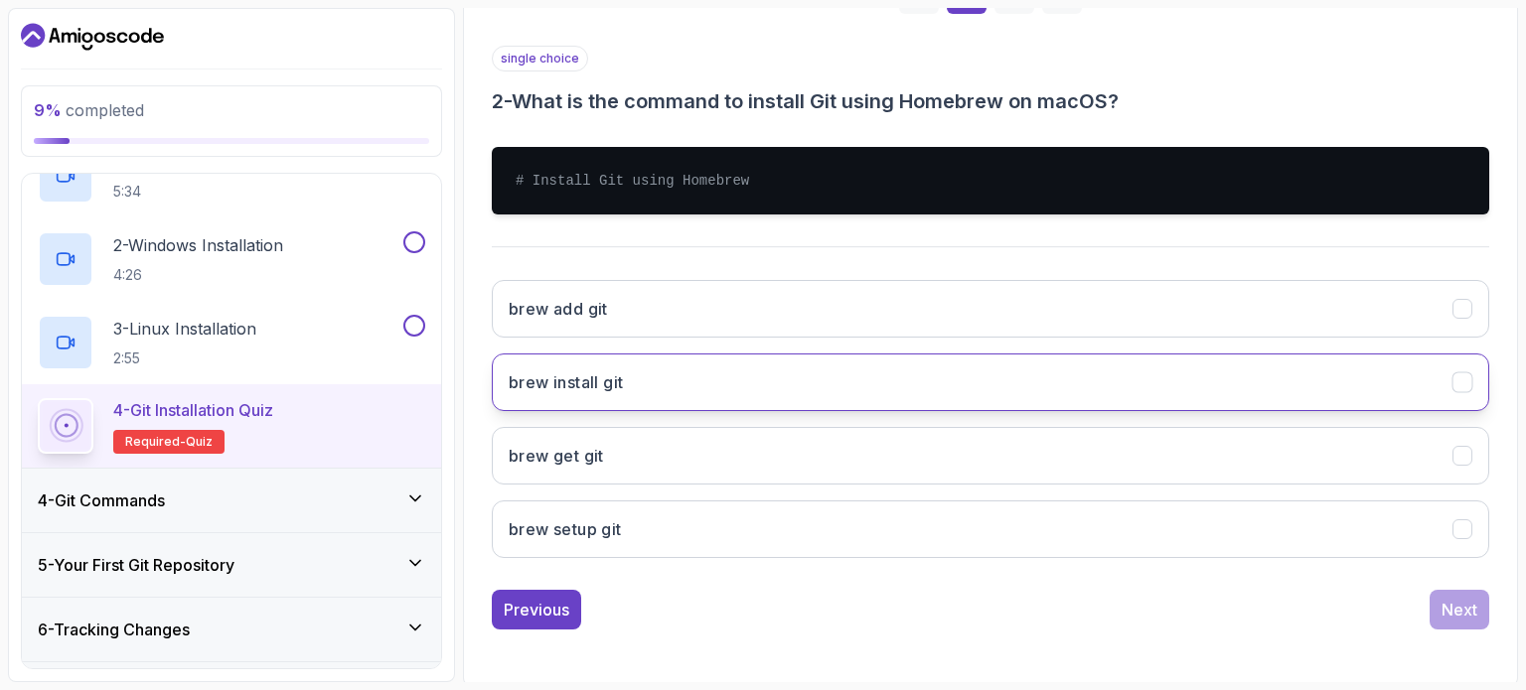
click at [671, 373] on button "brew install git" at bounding box center [990, 383] width 997 height 58
click at [1462, 610] on div "Next" at bounding box center [1459, 610] width 36 height 24
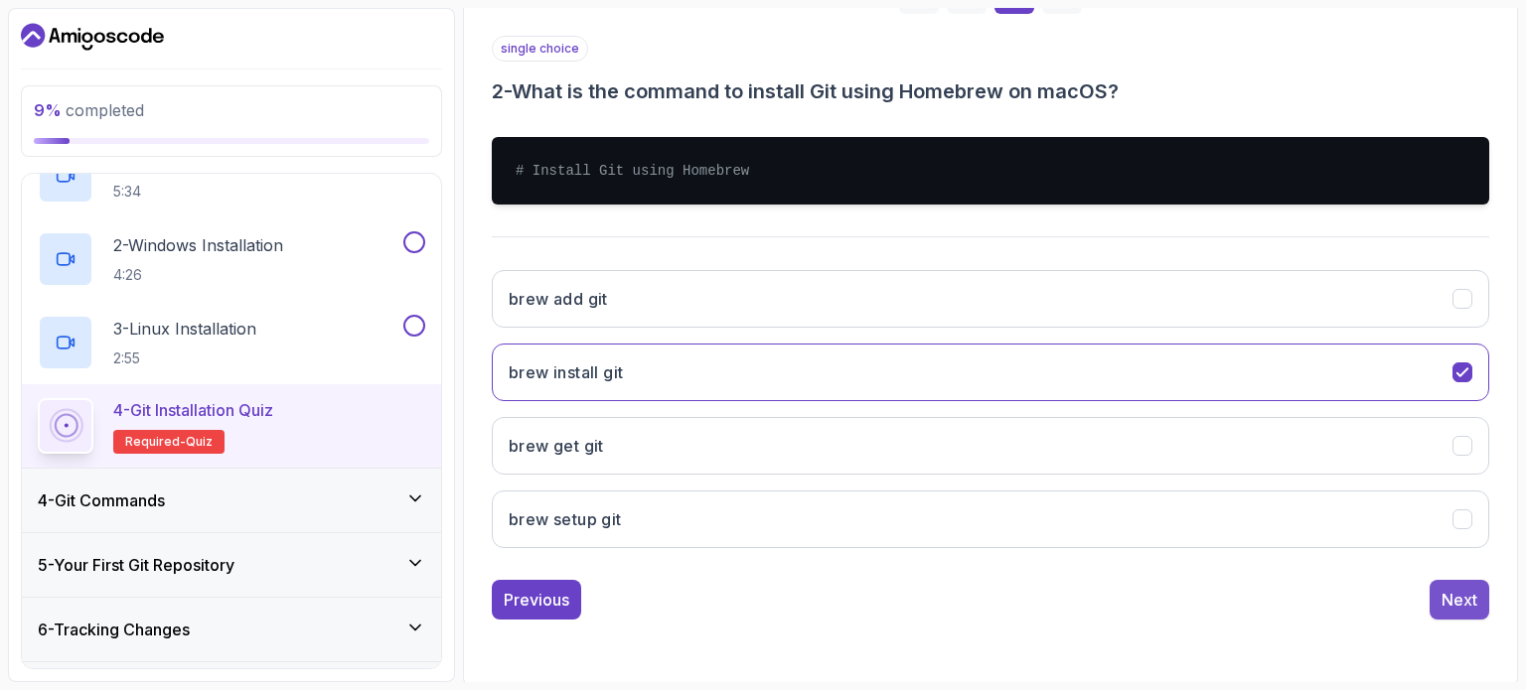
scroll to position [225, 0]
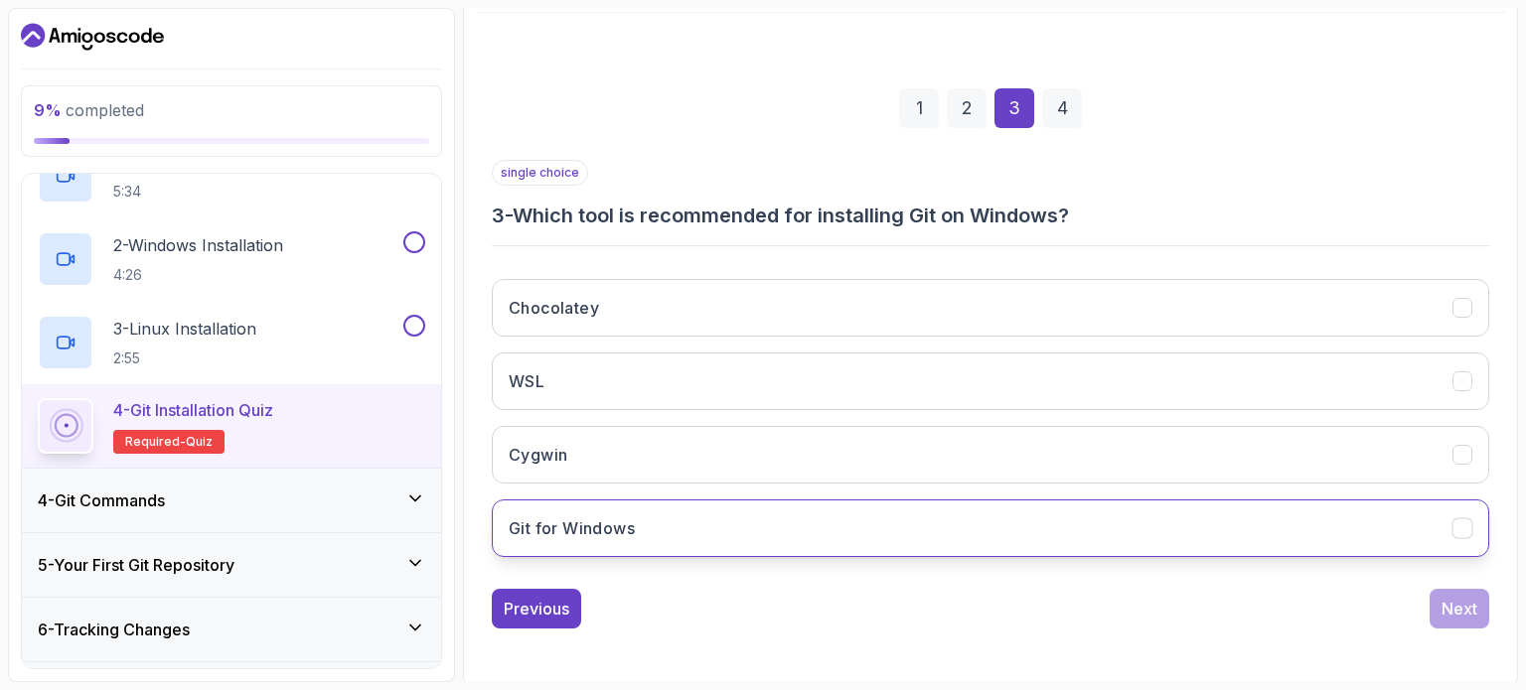
click at [752, 523] on button "Git for Windows" at bounding box center [990, 529] width 997 height 58
click at [1433, 594] on button "Next" at bounding box center [1459, 609] width 60 height 40
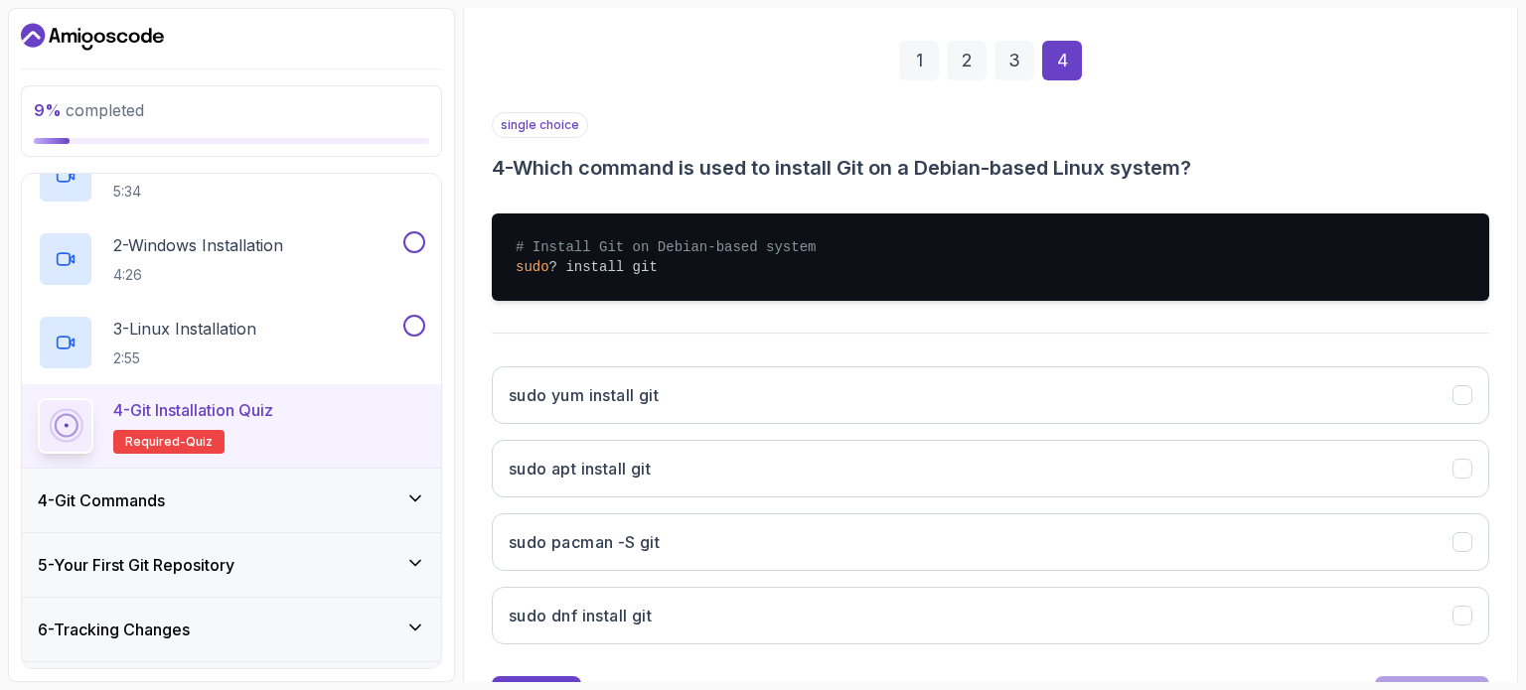
scroll to position [361, 0]
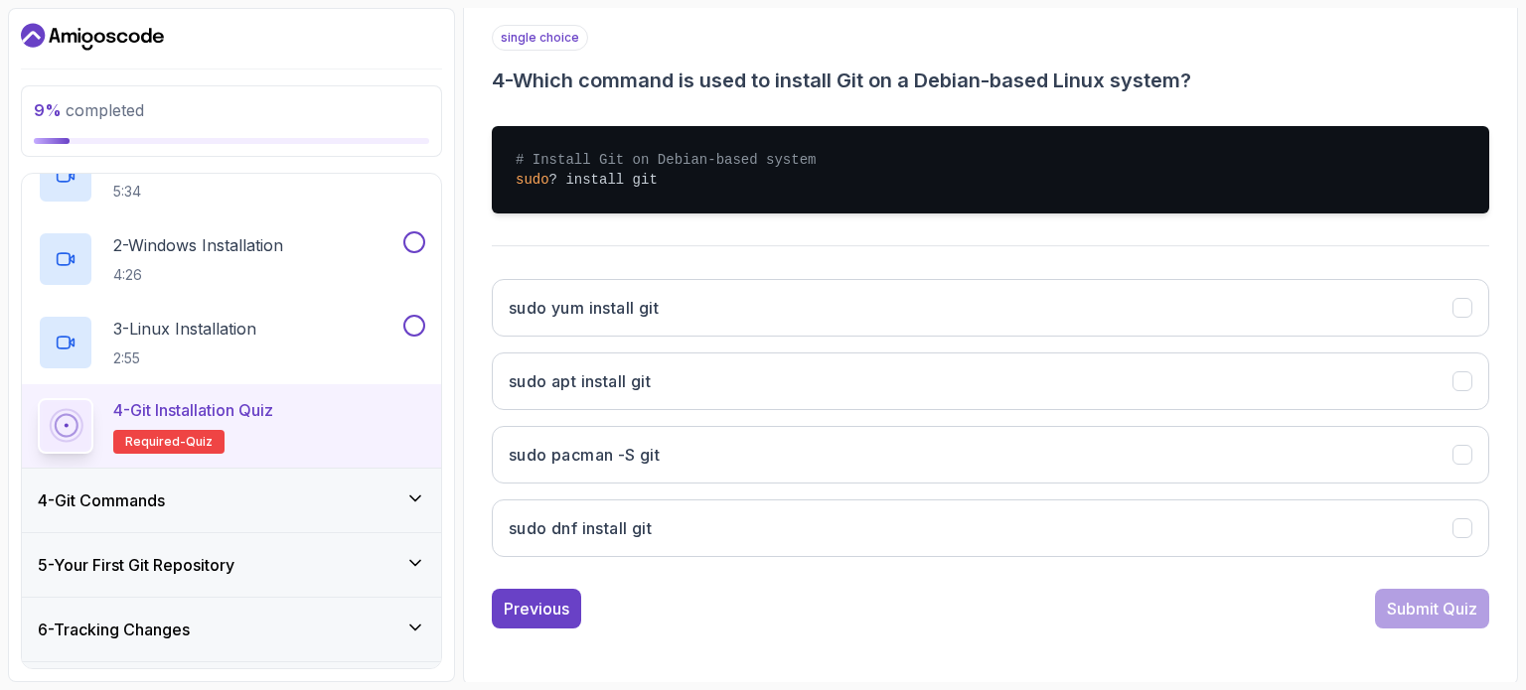
click at [930, 361] on button "sudo apt install git" at bounding box center [990, 382] width 997 height 58
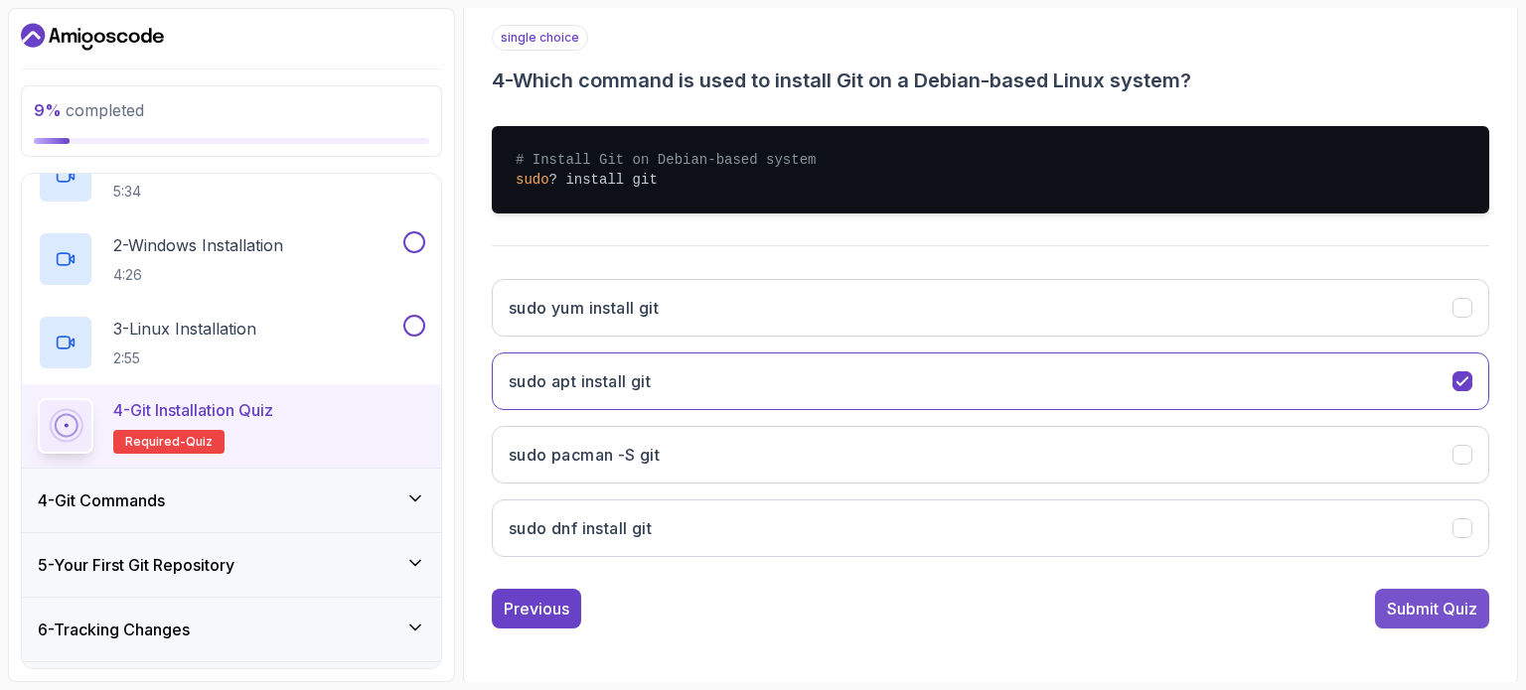
click at [1417, 615] on div "Submit Quiz" at bounding box center [1432, 609] width 90 height 24
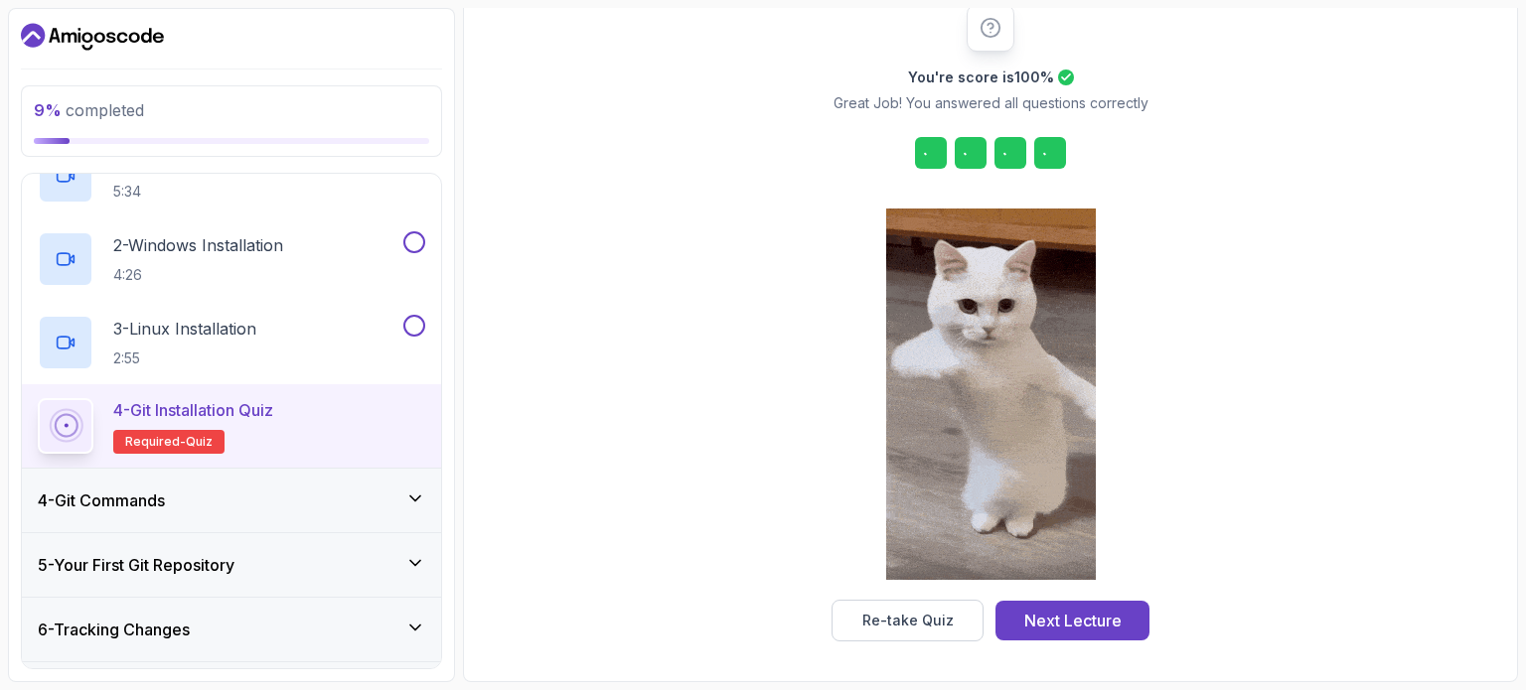
scroll to position [260, 0]
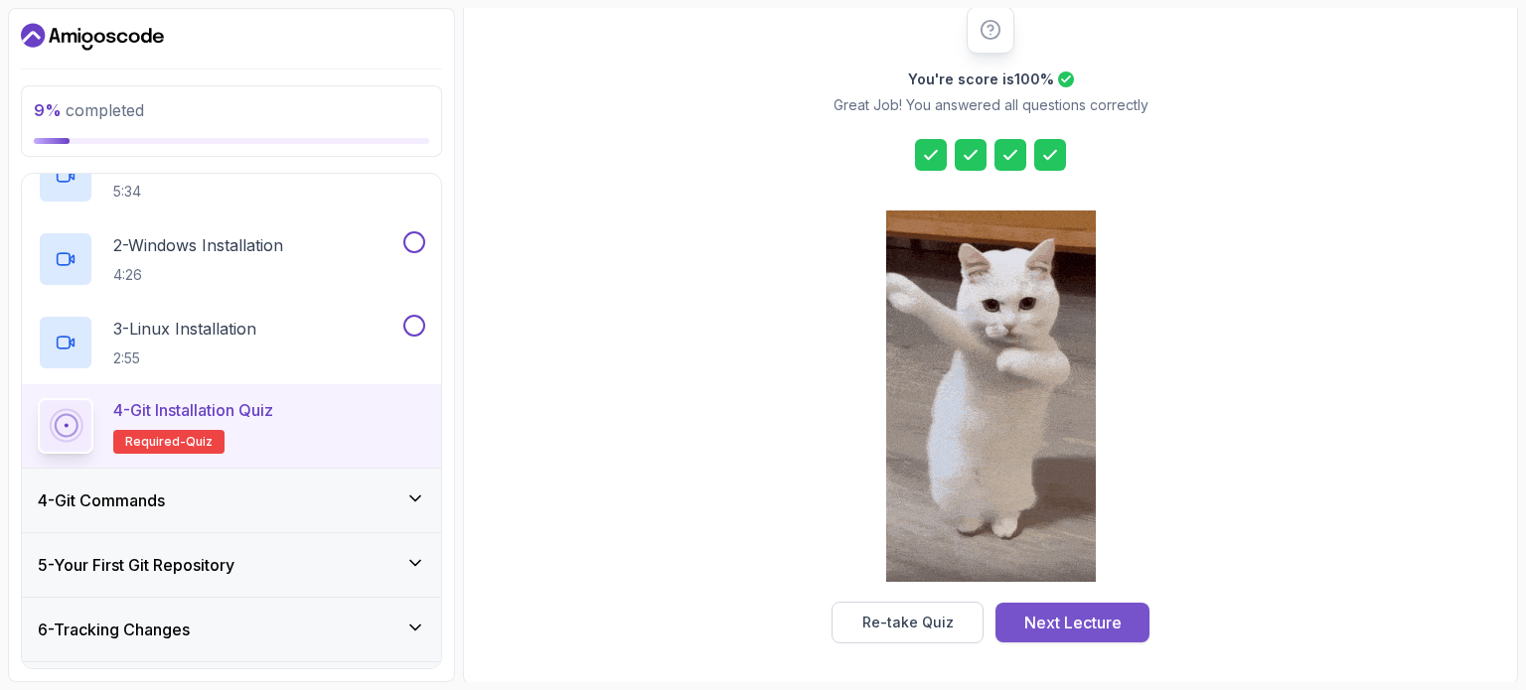
click at [1087, 623] on div "Next Lecture" at bounding box center [1072, 623] width 97 height 24
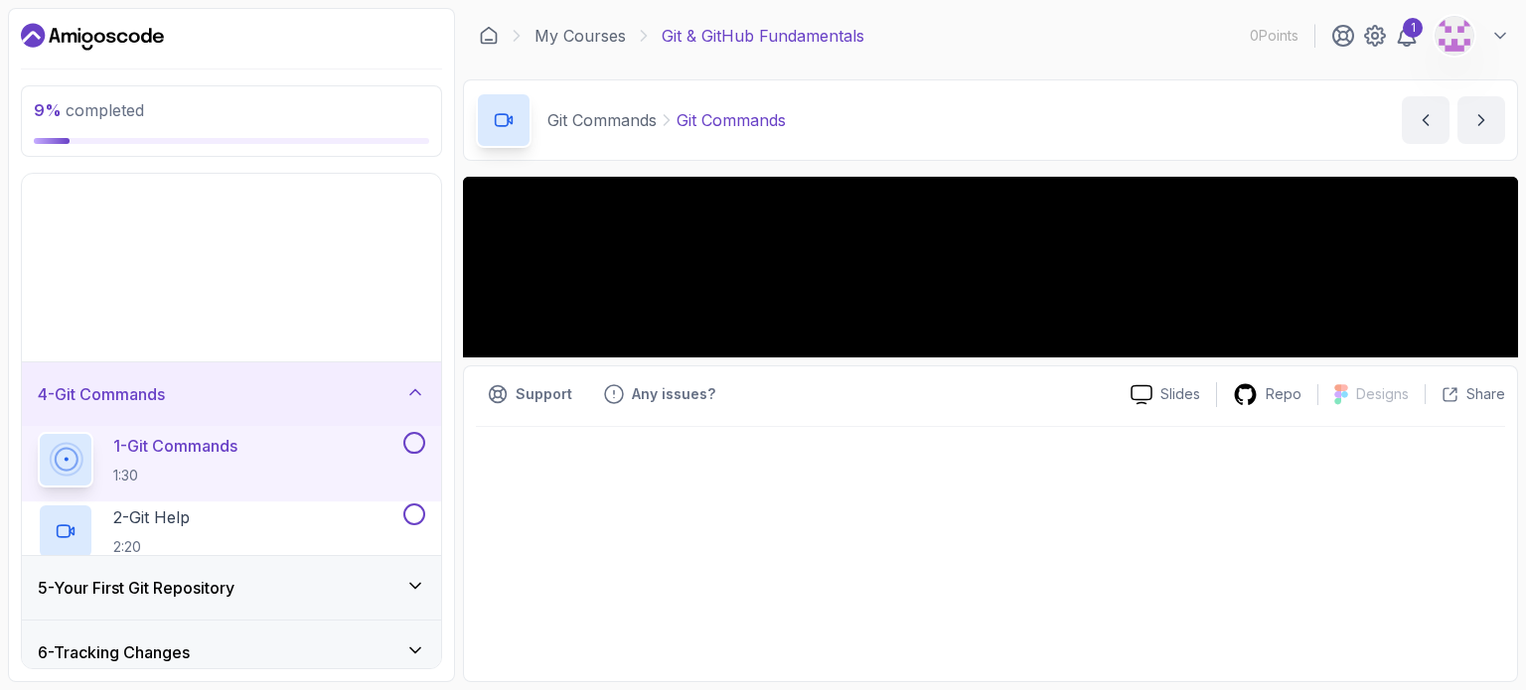
scroll to position [82, 0]
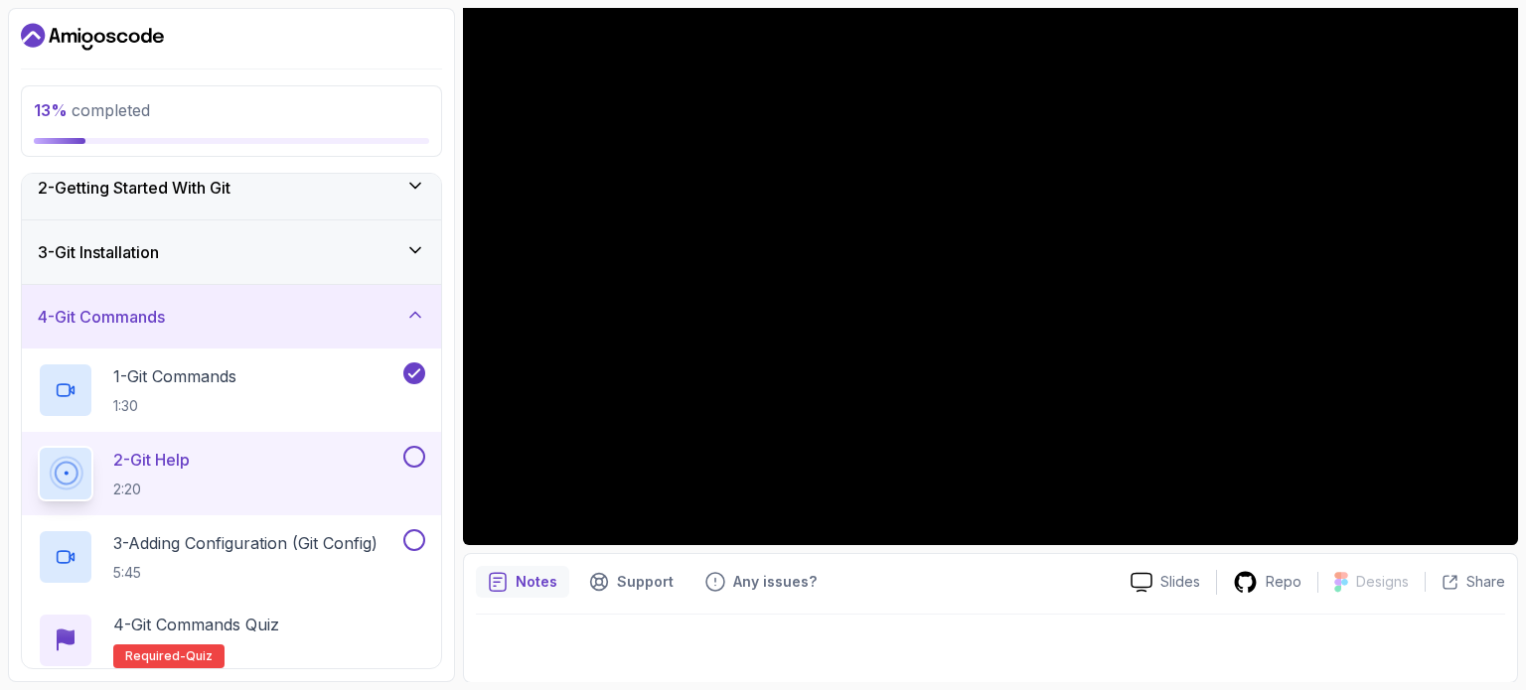
scroll to position [223, 0]
